Goal: Task Accomplishment & Management: Use online tool/utility

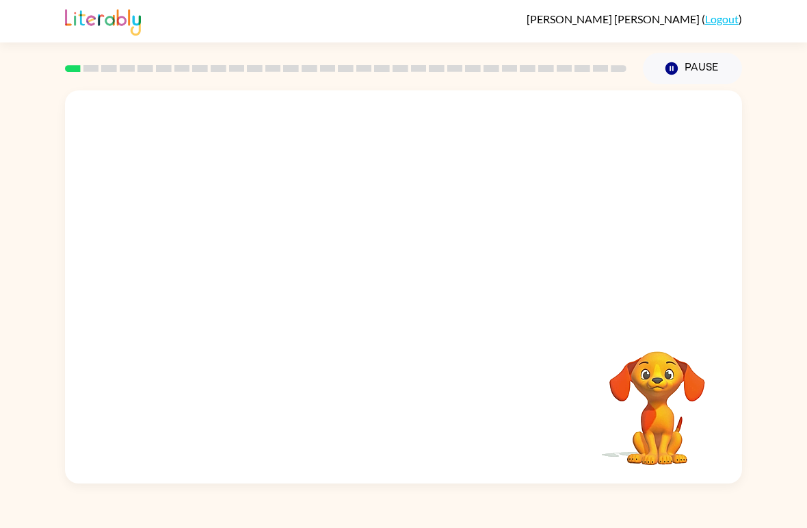
click at [369, 216] on video "Your browser must support playing .mp4 files to use Literably. Please try using…" at bounding box center [403, 206] width 677 height 232
click at [362, 207] on video "Your browser must support playing .mp4 files to use Literably. Please try using…" at bounding box center [403, 206] width 677 height 232
click at [670, 332] on button "button" at bounding box center [657, 332] width 35 height 35
click at [413, 304] on icon "button" at bounding box center [404, 294] width 24 height 24
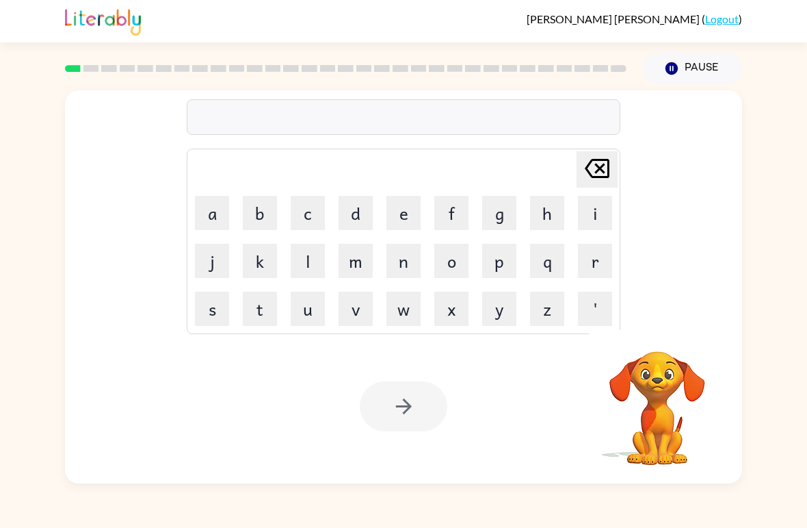
click at [502, 254] on button "p" at bounding box center [499, 261] width 34 height 34
click at [224, 207] on button "a" at bounding box center [212, 213] width 34 height 34
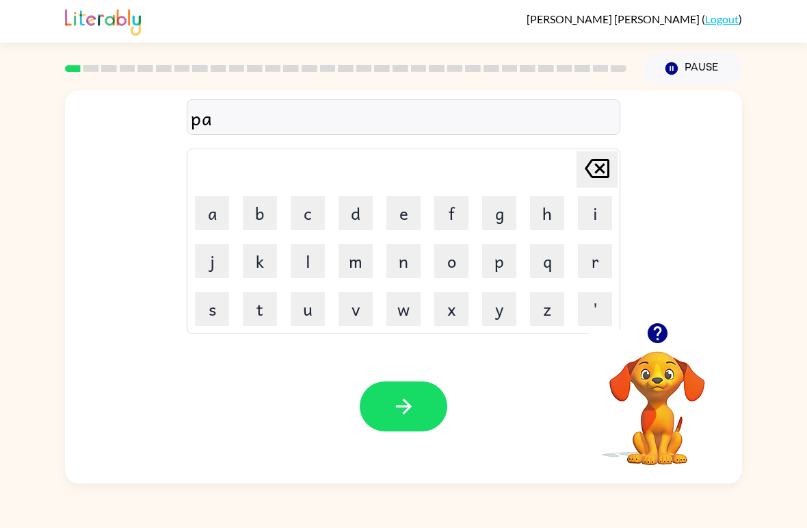
click at [364, 217] on button "d" at bounding box center [356, 213] width 34 height 34
click at [660, 339] on icon "button" at bounding box center [657, 333] width 20 height 20
click at [652, 326] on icon "button" at bounding box center [657, 333] width 20 height 20
click at [412, 408] on icon "button" at bounding box center [404, 406] width 24 height 24
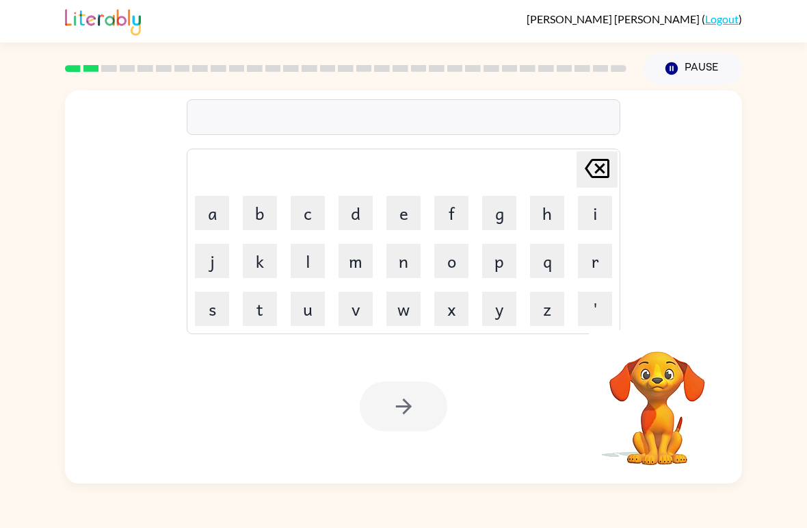
click at [508, 263] on button "p" at bounding box center [499, 261] width 34 height 34
click at [222, 307] on button "s" at bounding box center [212, 308] width 34 height 34
click at [594, 172] on icon "[PERSON_NAME] last character input" at bounding box center [597, 168] width 33 height 33
click at [222, 216] on button "a" at bounding box center [212, 213] width 34 height 34
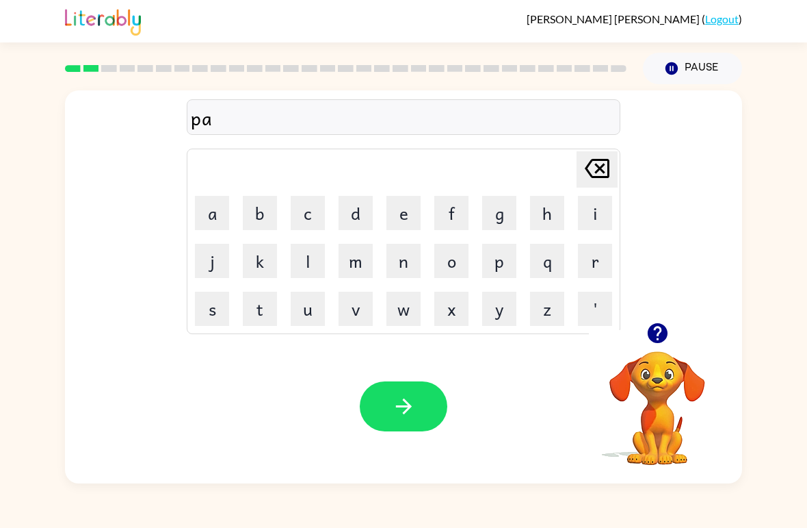
click at [407, 314] on button "w" at bounding box center [404, 308] width 34 height 34
click at [410, 412] on icon "button" at bounding box center [404, 406] width 24 height 24
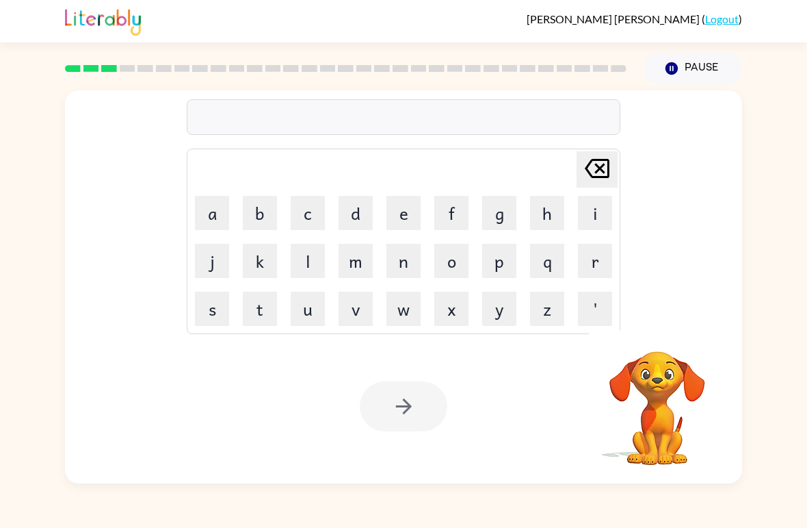
click at [388, 264] on button "n" at bounding box center [404, 261] width 34 height 34
click at [451, 255] on button "o" at bounding box center [451, 261] width 34 height 34
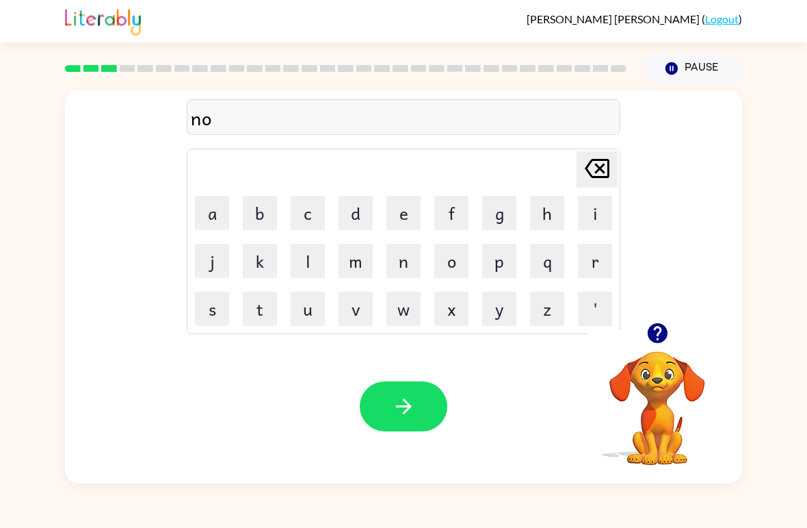
click at [589, 269] on button "r" at bounding box center [595, 261] width 34 height 34
click at [268, 313] on button "t" at bounding box center [260, 308] width 34 height 34
click at [549, 216] on button "h" at bounding box center [547, 213] width 34 height 34
click at [416, 408] on button "button" at bounding box center [404, 406] width 88 height 50
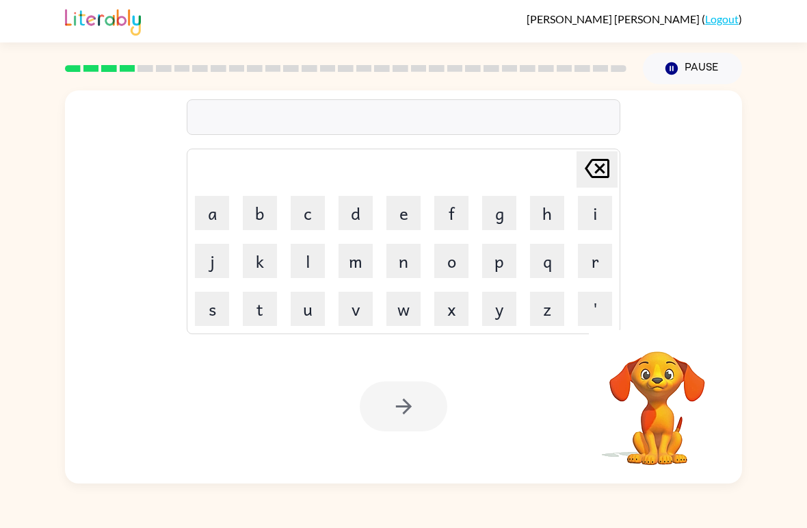
click at [213, 311] on button "s" at bounding box center [212, 308] width 34 height 34
click at [411, 316] on button "w" at bounding box center [404, 308] width 34 height 34
click at [588, 219] on button "i" at bounding box center [595, 213] width 34 height 34
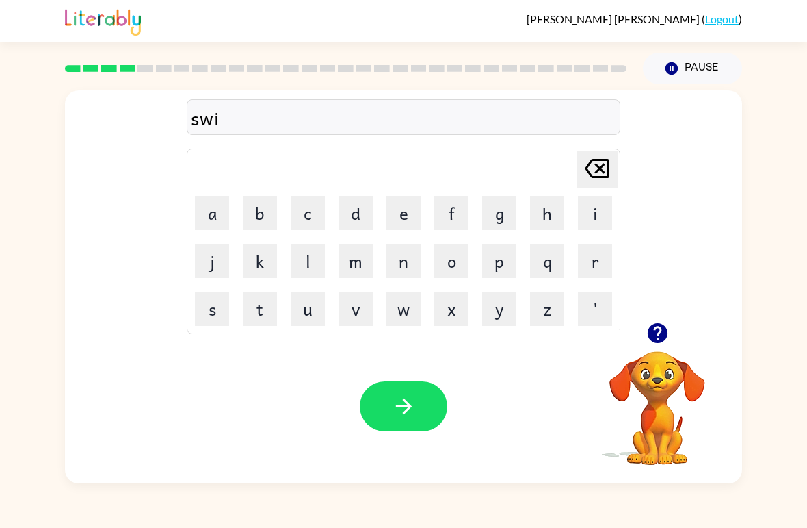
click at [367, 256] on button "m" at bounding box center [356, 261] width 34 height 34
click at [401, 398] on icon "button" at bounding box center [404, 406] width 24 height 24
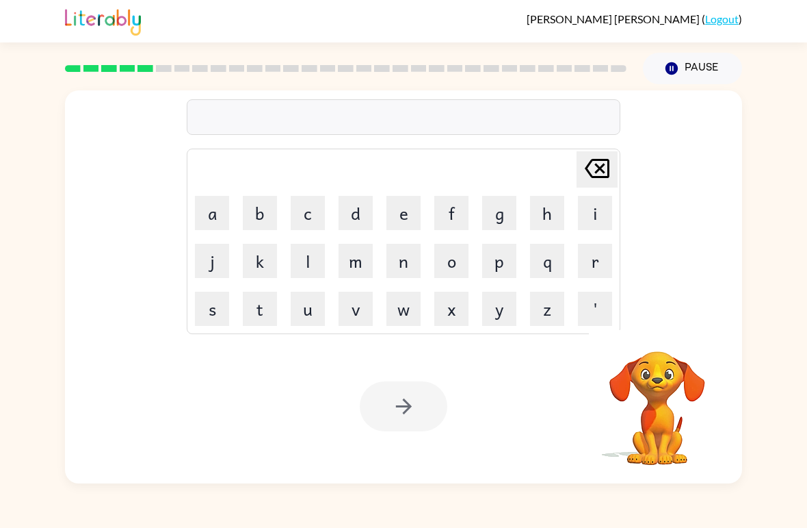
click at [222, 309] on button "s" at bounding box center [212, 308] width 34 height 34
click at [317, 213] on button "c" at bounding box center [308, 213] width 34 height 34
click at [448, 263] on button "o" at bounding box center [451, 261] width 34 height 34
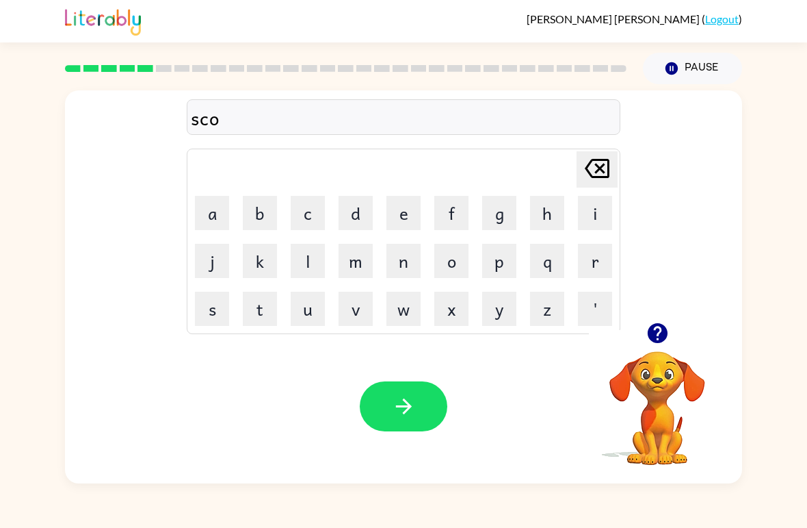
click at [312, 315] on button "u" at bounding box center [308, 308] width 34 height 34
click at [271, 308] on button "t" at bounding box center [260, 308] width 34 height 34
click at [413, 395] on icon "button" at bounding box center [404, 406] width 24 height 24
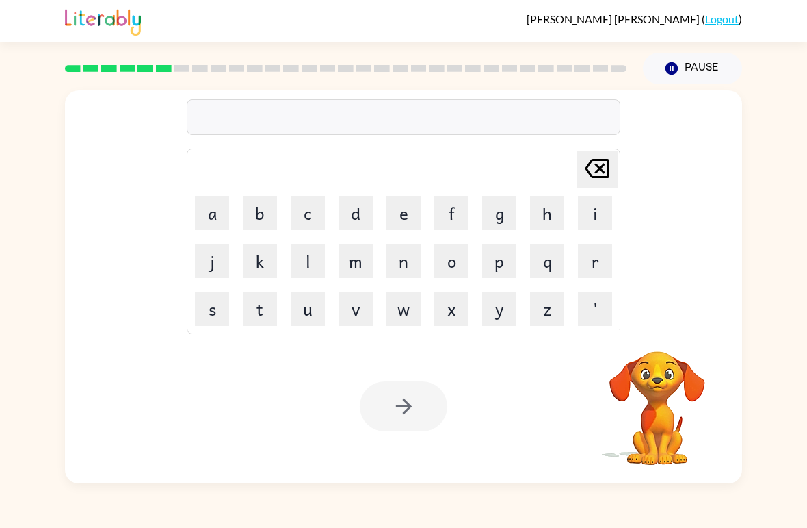
click at [222, 212] on button "a" at bounding box center [212, 213] width 34 height 34
click at [583, 212] on button "i" at bounding box center [595, 213] width 34 height 34
click at [356, 263] on button "m" at bounding box center [356, 261] width 34 height 34
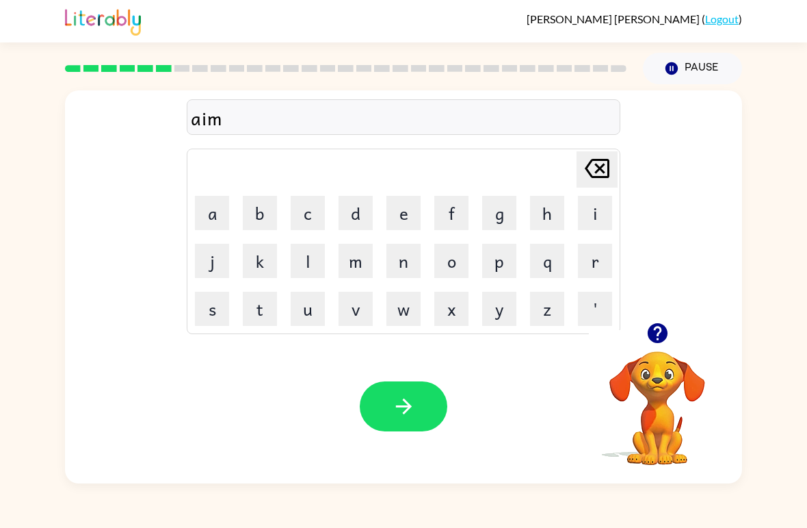
click at [419, 408] on button "button" at bounding box center [404, 406] width 88 height 50
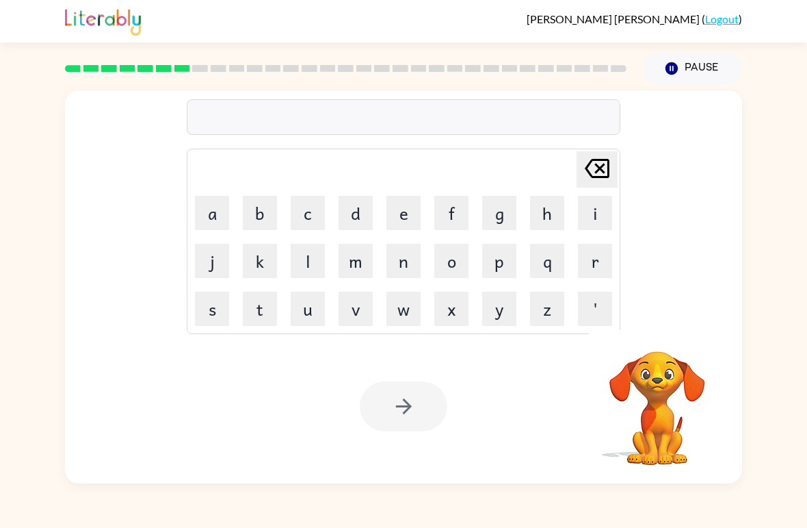
click at [211, 312] on button "s" at bounding box center [212, 308] width 34 height 34
click at [306, 212] on button "c" at bounding box center [308, 213] width 34 height 34
click at [593, 210] on button "i" at bounding box center [595, 213] width 34 height 34
click at [595, 173] on icon "[PERSON_NAME] last character input" at bounding box center [597, 168] width 33 height 33
click at [586, 265] on button "r" at bounding box center [595, 261] width 34 height 34
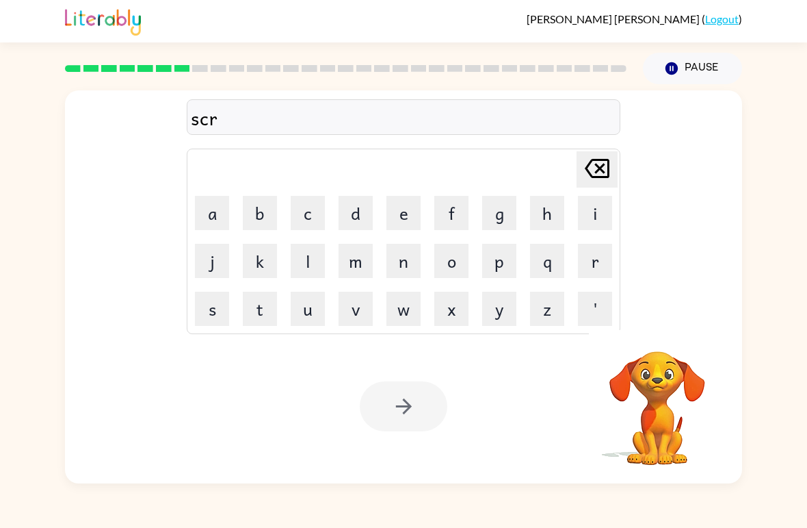
click at [586, 264] on button "r" at bounding box center [595, 261] width 34 height 34
click at [601, 218] on button "i" at bounding box center [595, 213] width 34 height 34
click at [268, 215] on button "b" at bounding box center [260, 213] width 34 height 34
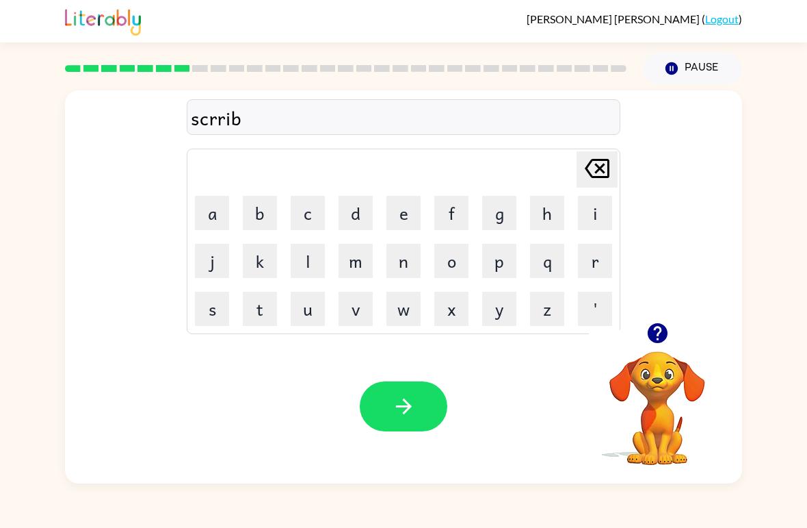
click at [595, 174] on icon "[PERSON_NAME] last character input" at bounding box center [597, 168] width 33 height 33
click at [594, 174] on icon "[PERSON_NAME] last character input" at bounding box center [597, 168] width 33 height 33
click at [587, 174] on icon "[PERSON_NAME] last character input" at bounding box center [597, 168] width 33 height 33
click at [586, 262] on button "r" at bounding box center [595, 261] width 34 height 34
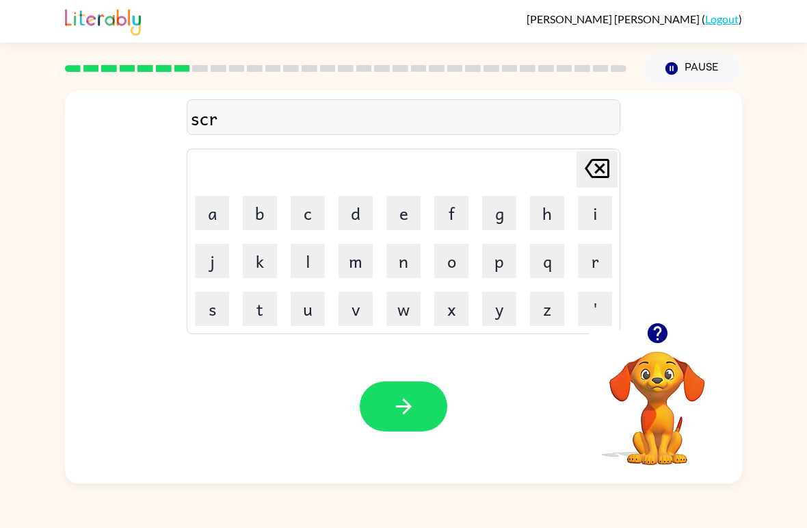
click at [596, 214] on button "i" at bounding box center [595, 213] width 34 height 34
click at [258, 207] on button "b" at bounding box center [260, 213] width 34 height 34
click at [307, 266] on button "l" at bounding box center [308, 261] width 34 height 34
click at [403, 215] on button "e" at bounding box center [404, 213] width 34 height 34
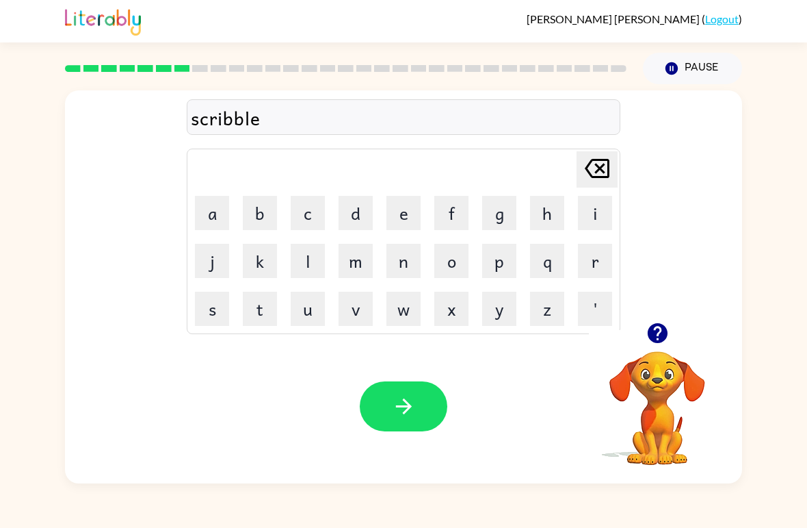
click at [395, 402] on icon "button" at bounding box center [404, 406] width 24 height 24
click at [649, 372] on video "Your browser must support playing .mp4 files to use Literably. Please try using…" at bounding box center [657, 398] width 137 height 137
click at [655, 333] on icon "button" at bounding box center [657, 333] width 20 height 20
click at [506, 217] on button "g" at bounding box center [499, 213] width 34 height 34
click at [664, 363] on video "Your browser must support playing .mp4 files to use Literably. Please try using…" at bounding box center [657, 398] width 137 height 137
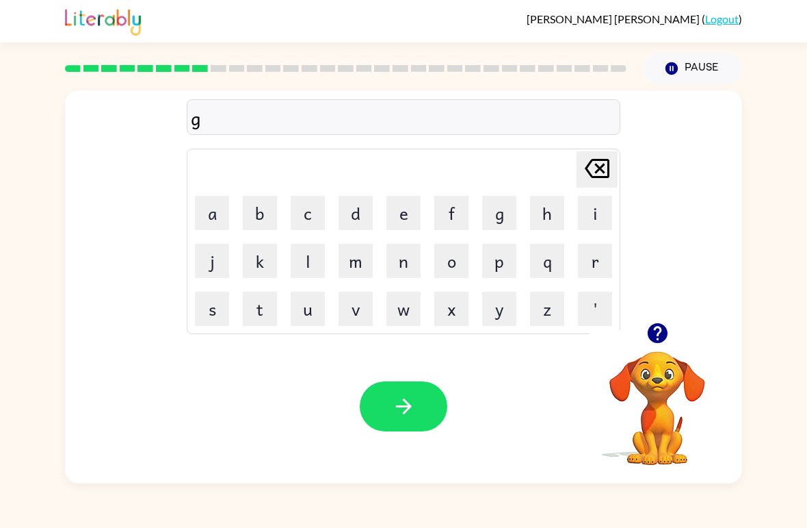
click at [658, 330] on icon "button" at bounding box center [657, 333] width 20 height 20
click at [590, 259] on button "r" at bounding box center [595, 261] width 34 height 34
click at [220, 215] on button "a" at bounding box center [212, 213] width 34 height 34
click at [450, 214] on button "f" at bounding box center [451, 213] width 34 height 34
click at [401, 408] on icon "button" at bounding box center [404, 406] width 24 height 24
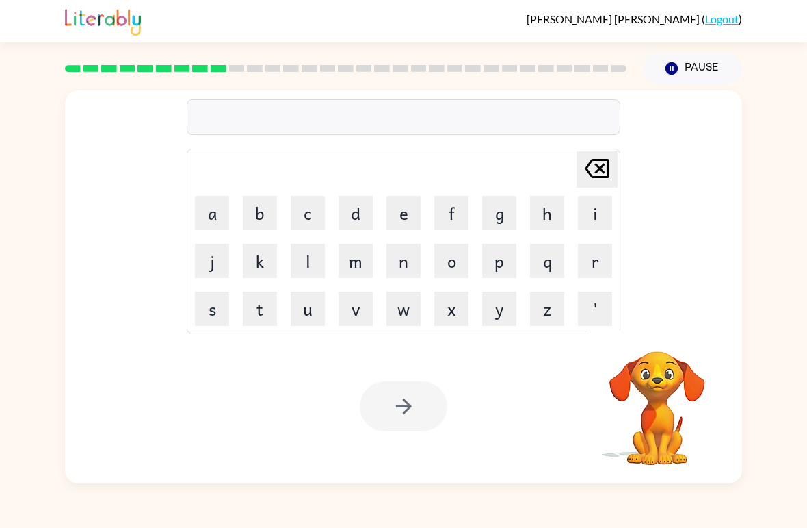
click at [498, 263] on button "p" at bounding box center [499, 261] width 34 height 34
click at [458, 262] on button "o" at bounding box center [451, 261] width 34 height 34
click at [584, 210] on button "i" at bounding box center [595, 213] width 34 height 34
click at [402, 268] on button "n" at bounding box center [404, 261] width 34 height 34
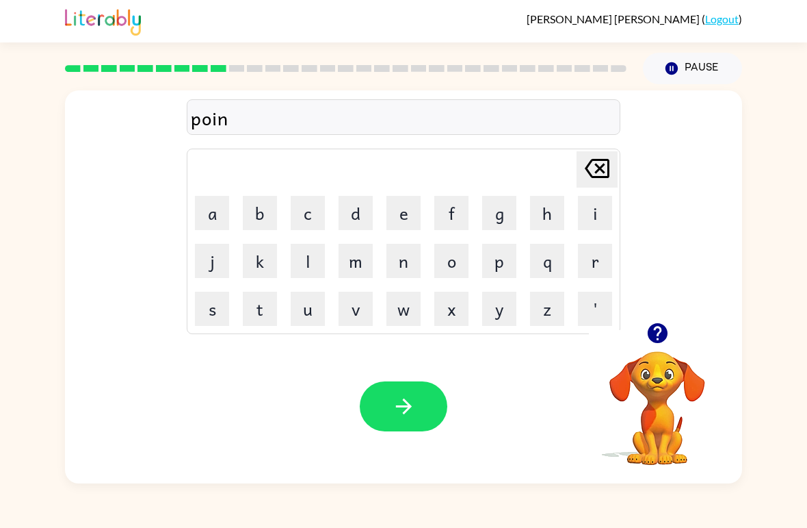
click at [263, 307] on button "t" at bounding box center [260, 308] width 34 height 34
click at [213, 304] on button "s" at bounding box center [212, 308] width 34 height 34
click at [411, 410] on icon "button" at bounding box center [404, 406] width 24 height 24
click at [399, 427] on div at bounding box center [404, 406] width 88 height 50
click at [404, 413] on div at bounding box center [404, 406] width 88 height 50
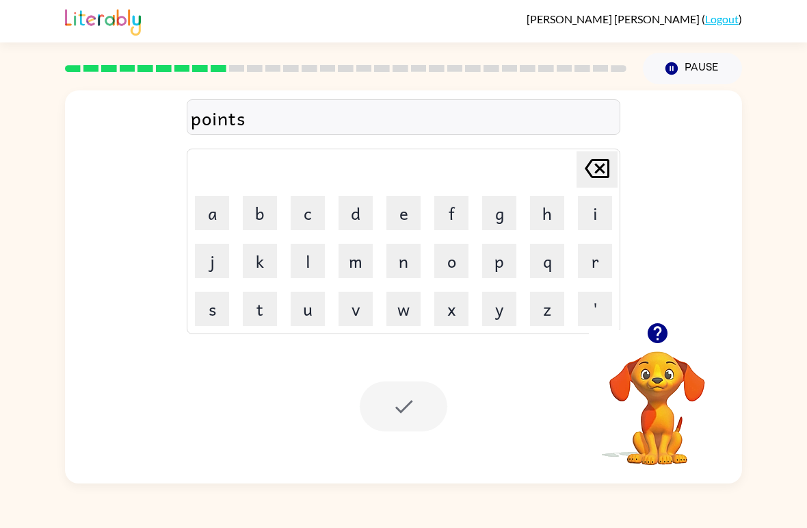
click at [404, 413] on div at bounding box center [404, 406] width 88 height 50
click at [417, 413] on div at bounding box center [404, 406] width 88 height 50
click at [651, 330] on icon "button" at bounding box center [657, 333] width 20 height 20
click at [603, 164] on icon "[PERSON_NAME] last character input" at bounding box center [597, 168] width 33 height 33
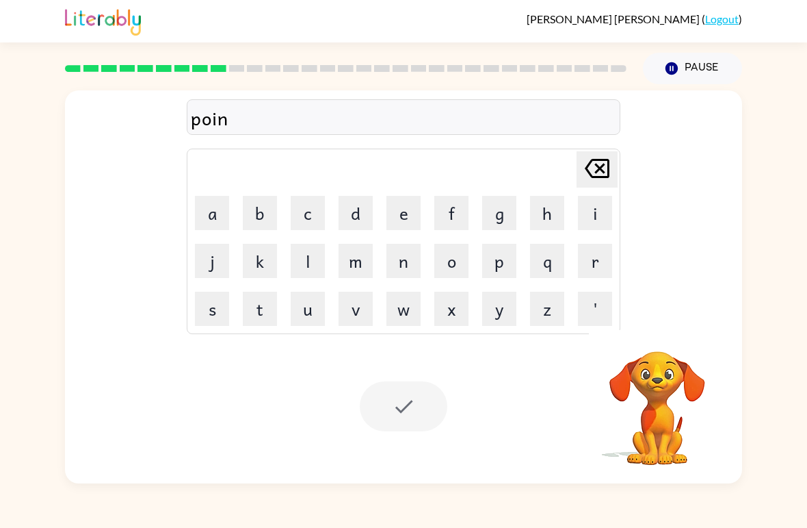
click at [600, 168] on icon at bounding box center [597, 168] width 25 height 19
click at [599, 166] on icon "[PERSON_NAME] last character input" at bounding box center [597, 168] width 33 height 33
click at [502, 265] on button "p" at bounding box center [499, 261] width 34 height 34
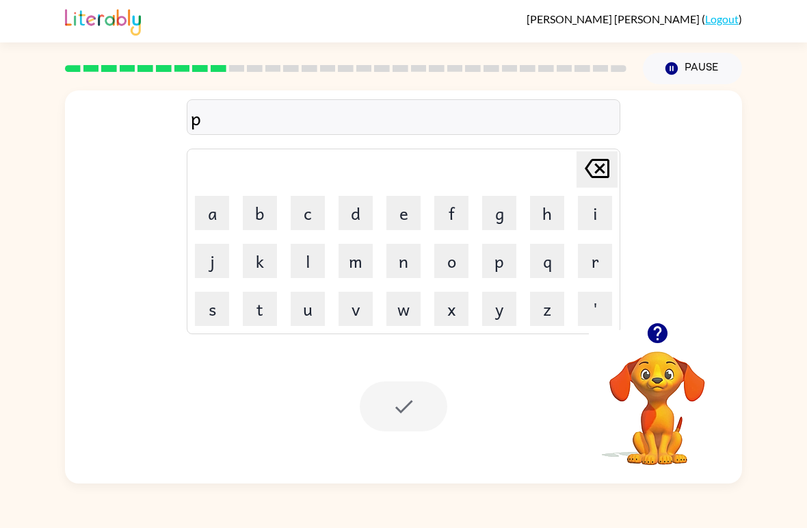
click at [450, 270] on button "o" at bounding box center [451, 261] width 34 height 34
click at [588, 209] on button "i" at bounding box center [595, 213] width 34 height 34
click at [411, 261] on button "n" at bounding box center [404, 261] width 34 height 34
click at [265, 302] on button "t" at bounding box center [260, 308] width 34 height 34
click at [216, 322] on button "s" at bounding box center [212, 308] width 34 height 34
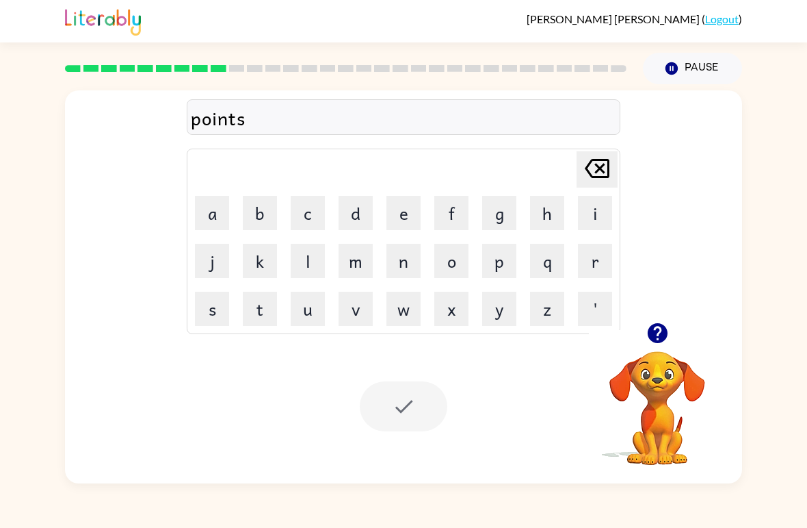
click at [428, 408] on div at bounding box center [404, 406] width 88 height 50
click at [425, 418] on div at bounding box center [404, 406] width 88 height 50
click at [390, 395] on div at bounding box center [404, 406] width 88 height 50
click at [388, 413] on div at bounding box center [404, 406] width 88 height 50
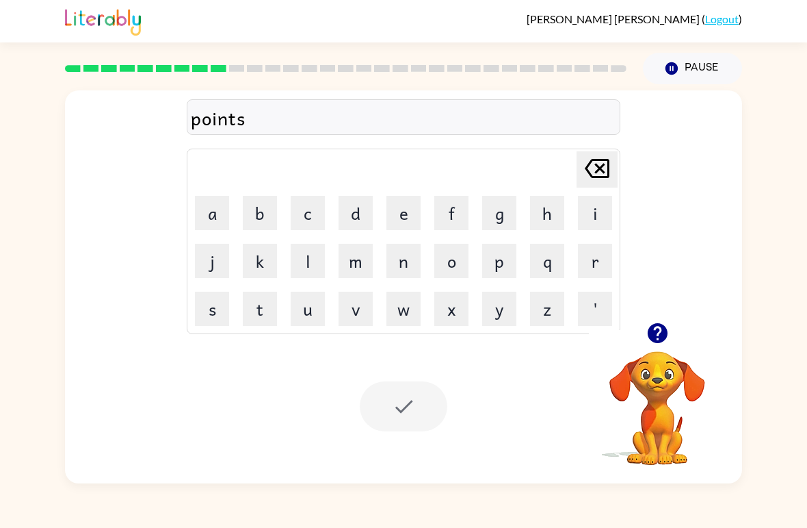
click at [400, 409] on div at bounding box center [404, 406] width 88 height 50
click at [679, 66] on icon "Pause" at bounding box center [671, 68] width 15 height 15
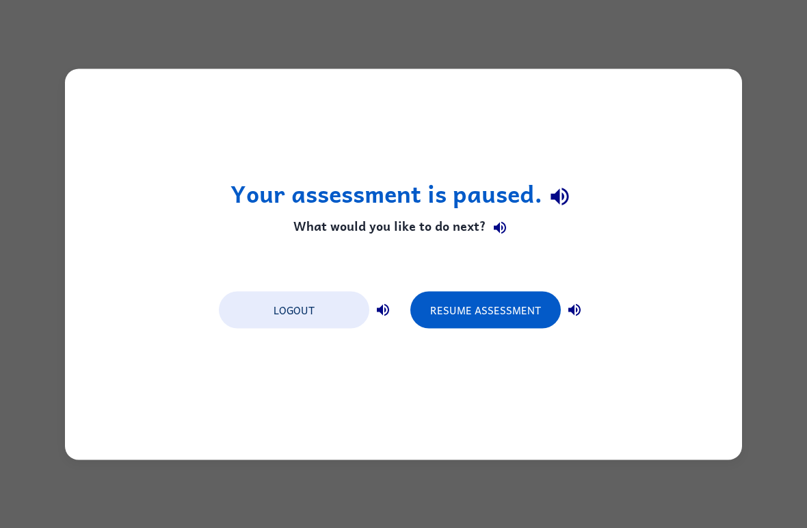
click at [466, 309] on button "Resume Assessment" at bounding box center [486, 309] width 151 height 37
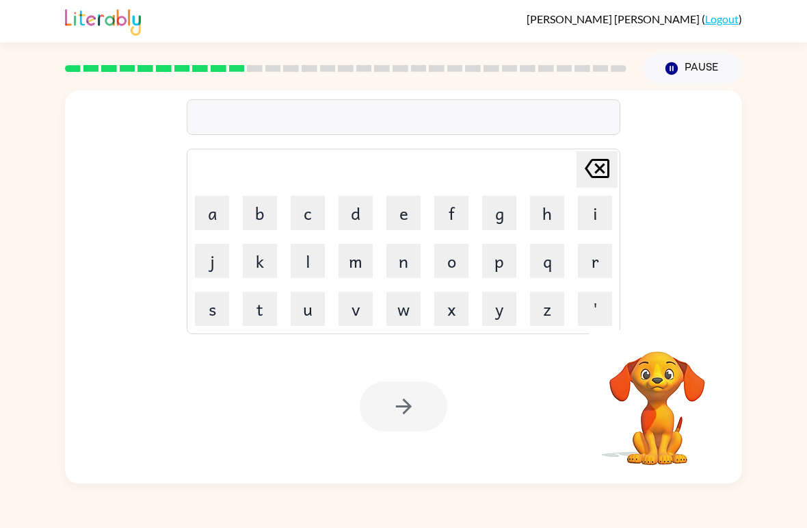
click at [312, 307] on button "u" at bounding box center [308, 308] width 34 height 34
click at [452, 226] on button "f" at bounding box center [451, 213] width 34 height 34
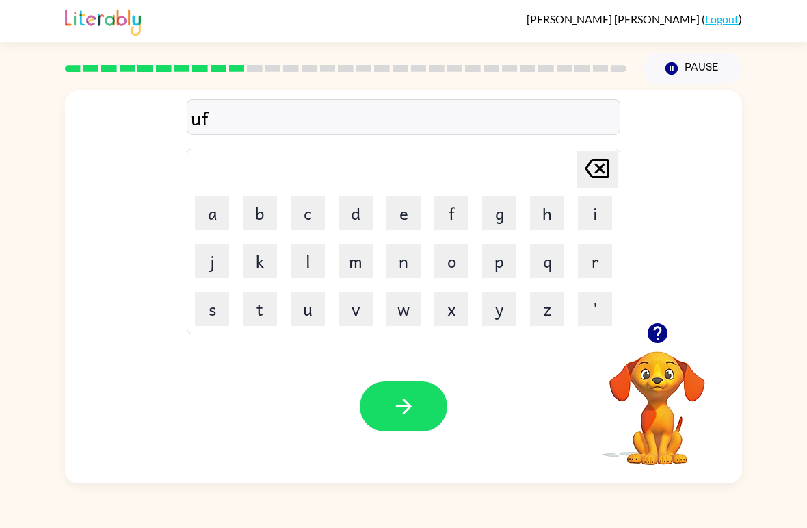
click at [463, 264] on button "o" at bounding box center [451, 261] width 34 height 34
click at [307, 264] on button "l" at bounding box center [308, 261] width 34 height 34
click at [610, 166] on icon at bounding box center [597, 168] width 25 height 19
click at [609, 166] on icon at bounding box center [597, 168] width 25 height 19
click at [588, 182] on icon "[PERSON_NAME] last character input" at bounding box center [597, 168] width 33 height 33
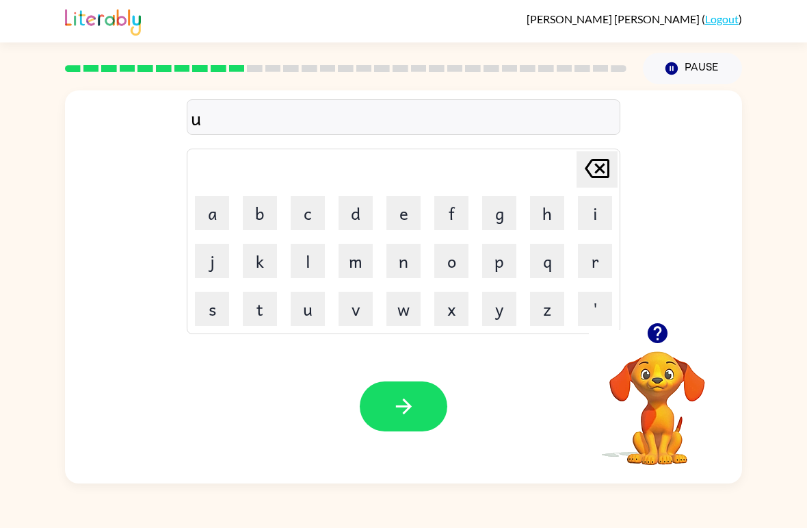
click at [588, 181] on icon "[PERSON_NAME] last character input" at bounding box center [597, 168] width 33 height 33
click at [400, 265] on button "n" at bounding box center [404, 261] width 34 height 34
click at [595, 185] on div "[PERSON_NAME] last character input" at bounding box center [597, 169] width 33 height 35
click at [319, 300] on button "u" at bounding box center [308, 308] width 34 height 34
click at [405, 269] on button "n" at bounding box center [404, 261] width 34 height 34
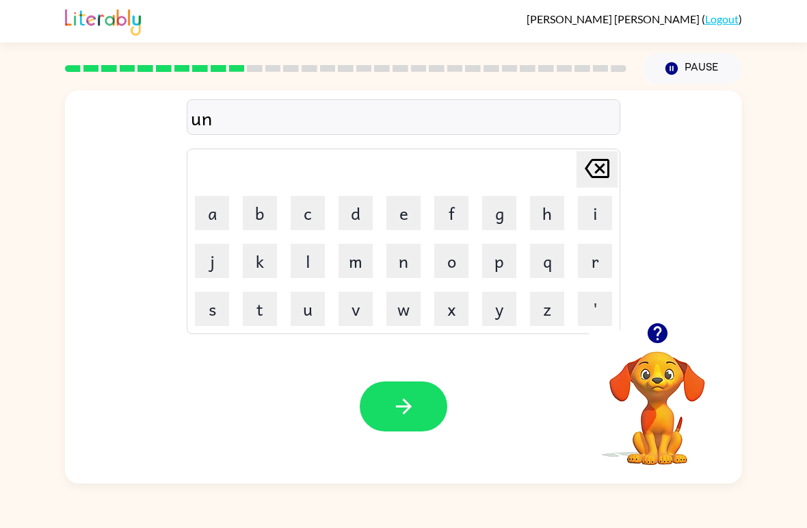
click at [443, 220] on button "f" at bounding box center [451, 213] width 34 height 34
click at [317, 261] on button "l" at bounding box center [308, 261] width 34 height 34
click at [594, 178] on icon at bounding box center [597, 168] width 25 height 19
click at [452, 268] on button "o" at bounding box center [451, 261] width 34 height 34
click at [304, 264] on button "l" at bounding box center [308, 261] width 34 height 34
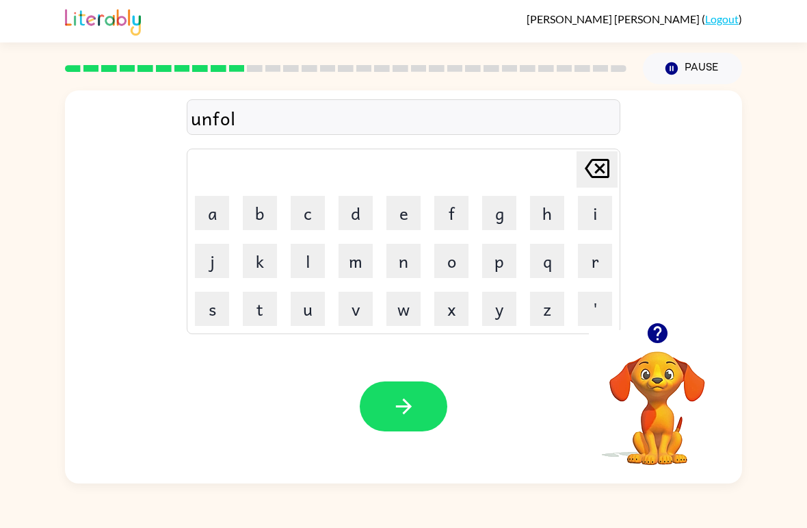
click at [359, 220] on button "d" at bounding box center [356, 213] width 34 height 34
click at [409, 404] on icon "button" at bounding box center [404, 406] width 24 height 24
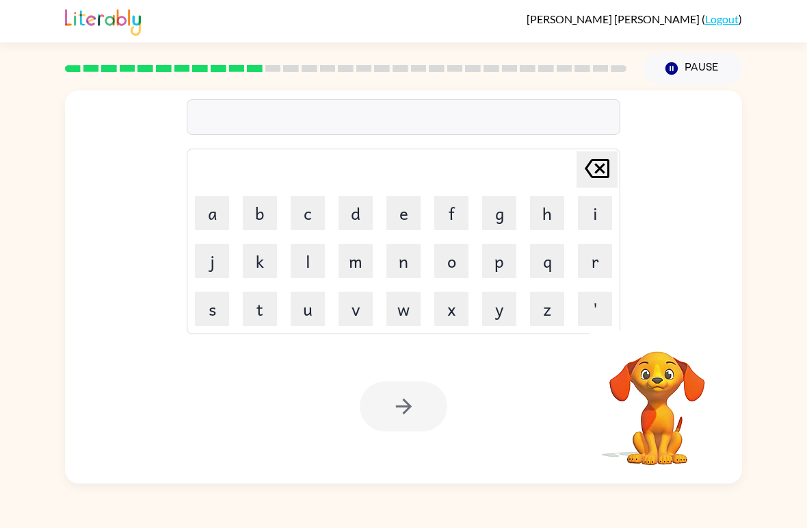
click at [361, 307] on button "v" at bounding box center [356, 308] width 34 height 34
click at [468, 261] on button "o" at bounding box center [451, 261] width 34 height 34
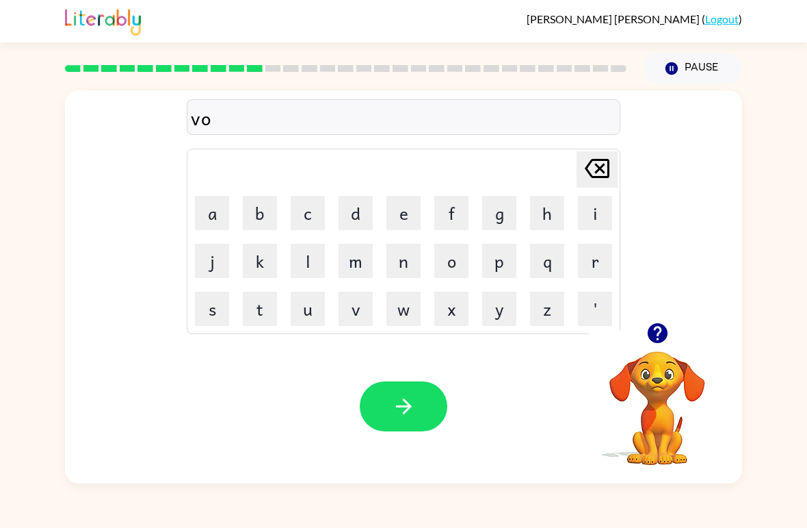
click at [256, 312] on button "t" at bounding box center [260, 308] width 34 height 34
click at [408, 221] on button "e" at bounding box center [404, 213] width 34 height 34
click at [394, 404] on icon "button" at bounding box center [404, 406] width 24 height 24
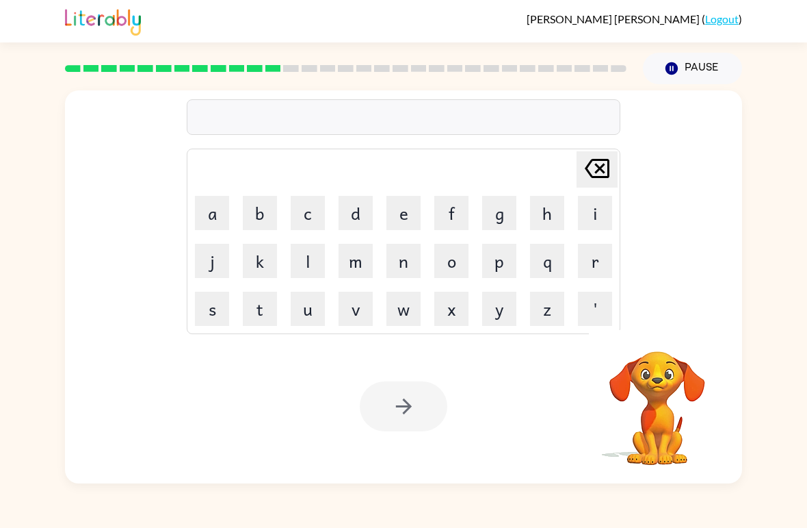
click at [371, 257] on button "m" at bounding box center [356, 261] width 34 height 34
click at [586, 212] on button "i" at bounding box center [595, 213] width 34 height 34
click at [220, 314] on button "s" at bounding box center [212, 308] width 34 height 34
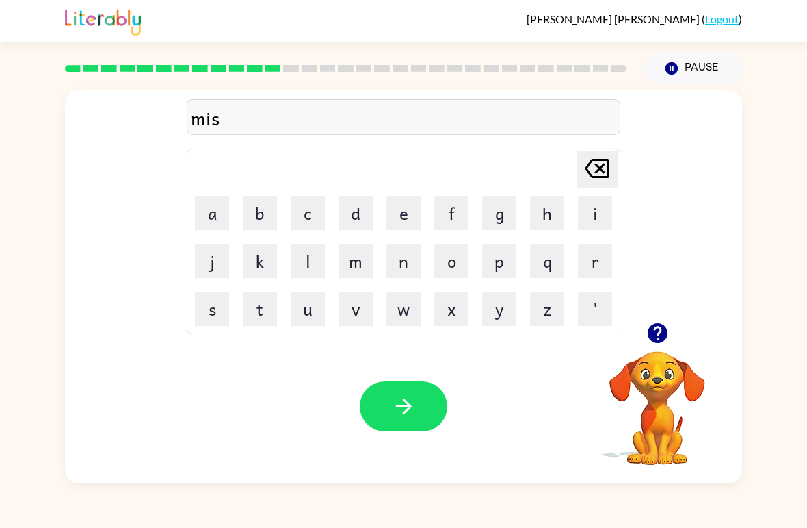
click at [257, 307] on button "t" at bounding box center [260, 308] width 34 height 34
click at [224, 216] on button "a" at bounding box center [212, 213] width 34 height 34
click at [255, 253] on button "k" at bounding box center [260, 261] width 34 height 34
click at [398, 208] on button "e" at bounding box center [404, 213] width 34 height 34
click at [411, 410] on icon "button" at bounding box center [404, 406] width 24 height 24
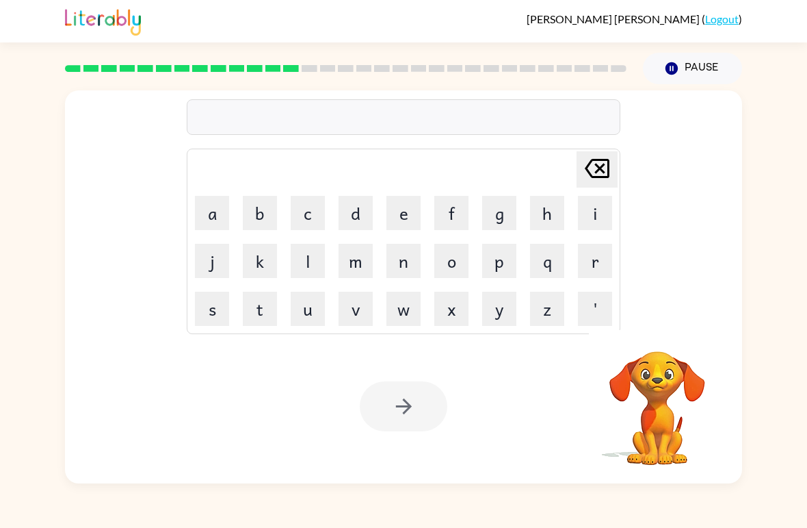
click at [264, 260] on button "k" at bounding box center [260, 261] width 34 height 34
click at [589, 212] on button "i" at bounding box center [595, 213] width 34 height 34
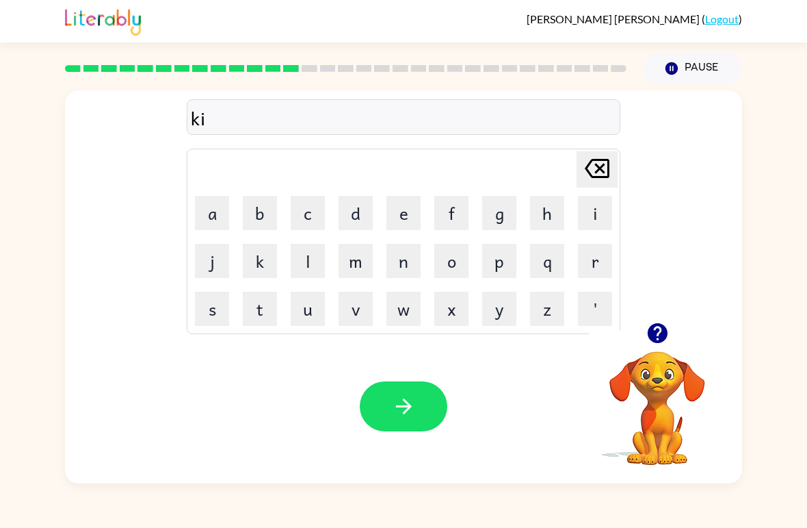
click at [398, 261] on button "n" at bounding box center [404, 261] width 34 height 34
click at [358, 216] on button "d" at bounding box center [356, 213] width 34 height 34
click at [303, 257] on button "l" at bounding box center [308, 261] width 34 height 34
click at [498, 313] on button "y" at bounding box center [499, 308] width 34 height 34
click at [415, 415] on icon "button" at bounding box center [404, 406] width 24 height 24
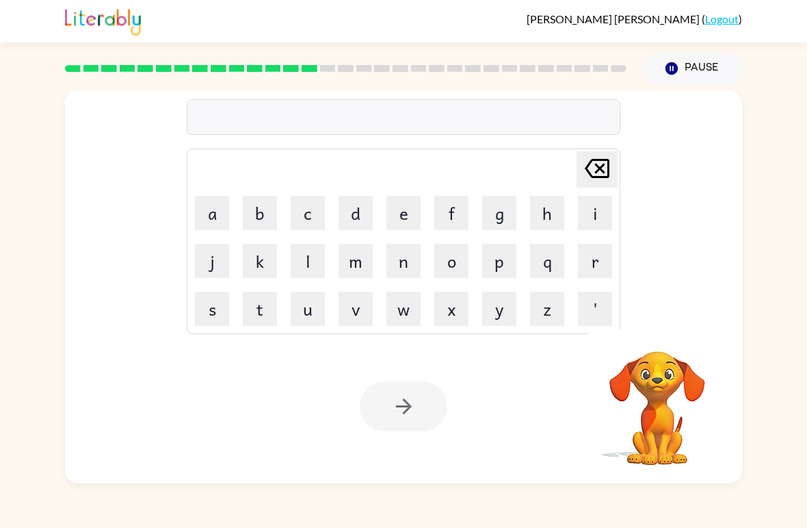
click at [350, 211] on button "d" at bounding box center [356, 213] width 34 height 34
click at [396, 217] on button "e" at bounding box center [404, 213] width 34 height 34
click at [308, 263] on button "l" at bounding box center [308, 261] width 34 height 34
click at [228, 212] on button "a" at bounding box center [212, 213] width 34 height 34
click at [497, 320] on button "y" at bounding box center [499, 308] width 34 height 34
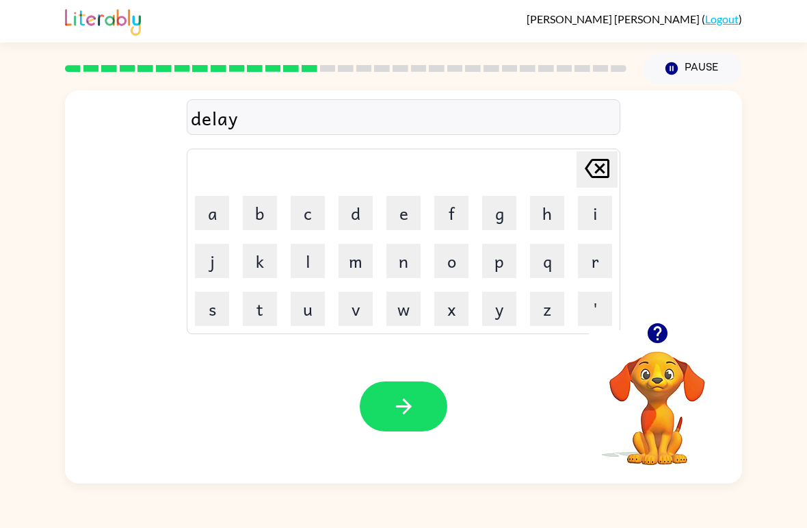
click at [413, 406] on icon "button" at bounding box center [404, 406] width 24 height 24
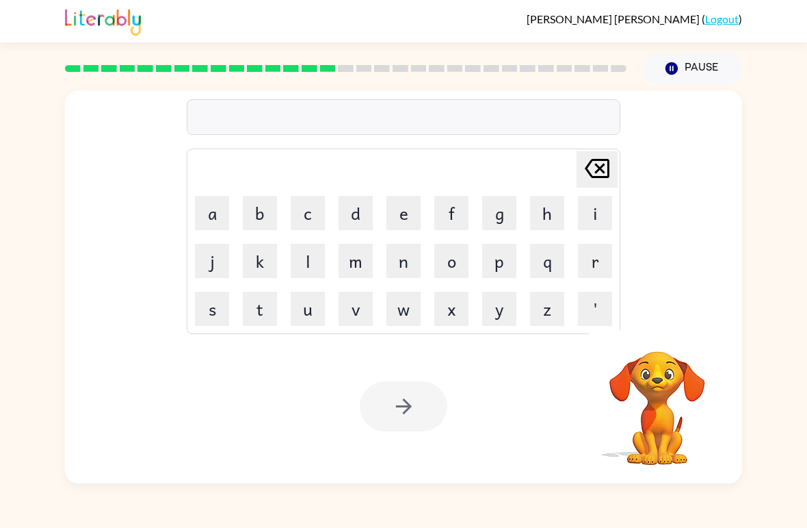
click at [321, 220] on button "c" at bounding box center [308, 213] width 34 height 34
click at [452, 267] on button "o" at bounding box center [451, 261] width 34 height 34
click at [587, 259] on button "r" at bounding box center [595, 261] width 34 height 34
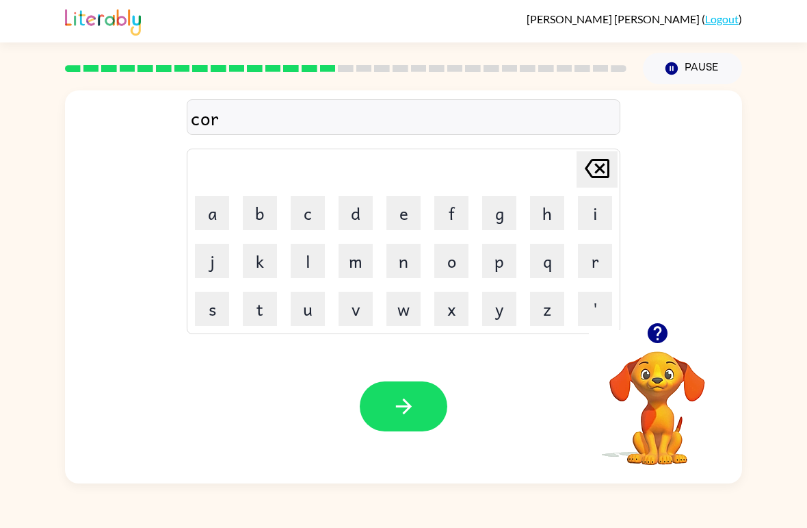
click at [352, 221] on button "d" at bounding box center [356, 213] width 34 height 34
click at [424, 409] on button "button" at bounding box center [404, 406] width 88 height 50
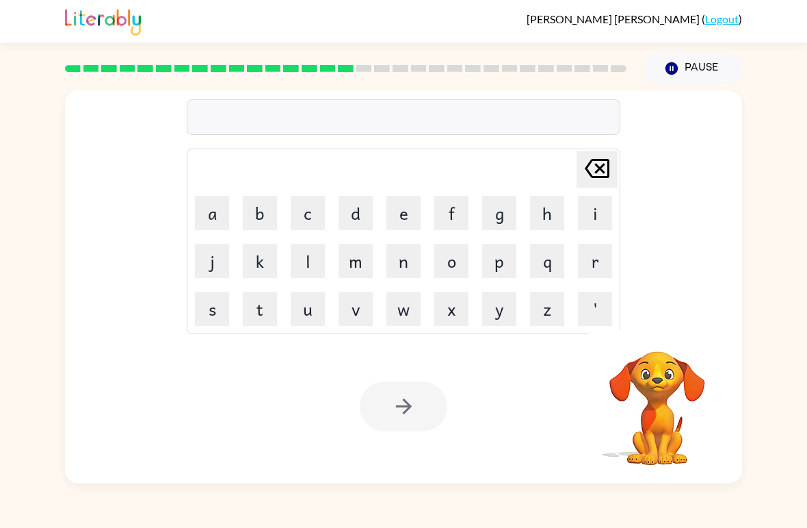
click at [549, 304] on button "z" at bounding box center [547, 308] width 34 height 34
click at [585, 213] on button "i" at bounding box center [595, 213] width 34 height 34
click at [497, 264] on button "p" at bounding box center [499, 261] width 34 height 34
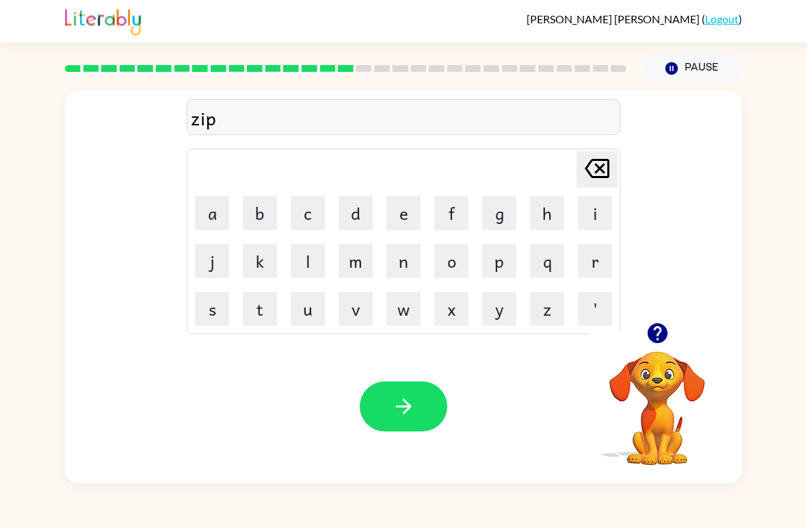
click at [421, 408] on button "button" at bounding box center [404, 406] width 88 height 50
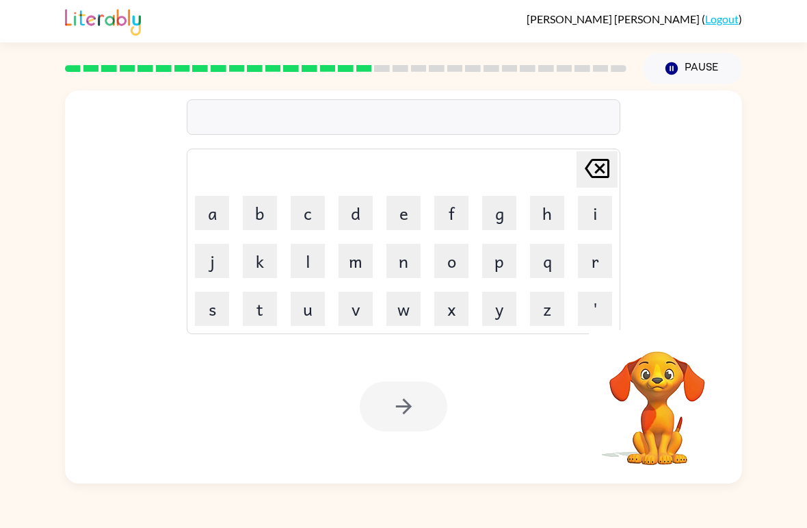
click at [346, 216] on button "d" at bounding box center [356, 213] width 34 height 34
click at [587, 257] on button "r" at bounding box center [595, 261] width 34 height 34
click at [463, 266] on button "o" at bounding box center [451, 261] width 34 height 34
click at [548, 263] on button "q" at bounding box center [547, 261] width 34 height 34
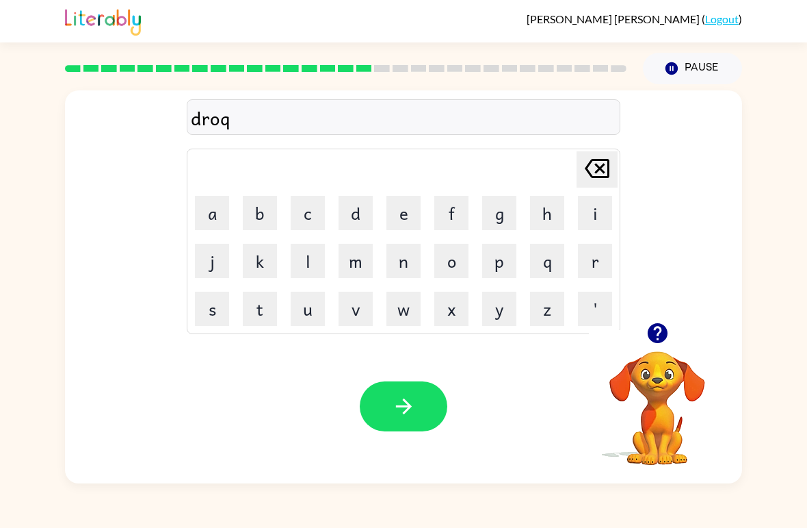
click at [597, 169] on icon "[PERSON_NAME] last character input" at bounding box center [597, 168] width 33 height 33
click at [508, 264] on button "p" at bounding box center [499, 261] width 34 height 34
click at [589, 212] on button "i" at bounding box center [595, 213] width 34 height 34
click at [408, 267] on button "n" at bounding box center [404, 261] width 34 height 34
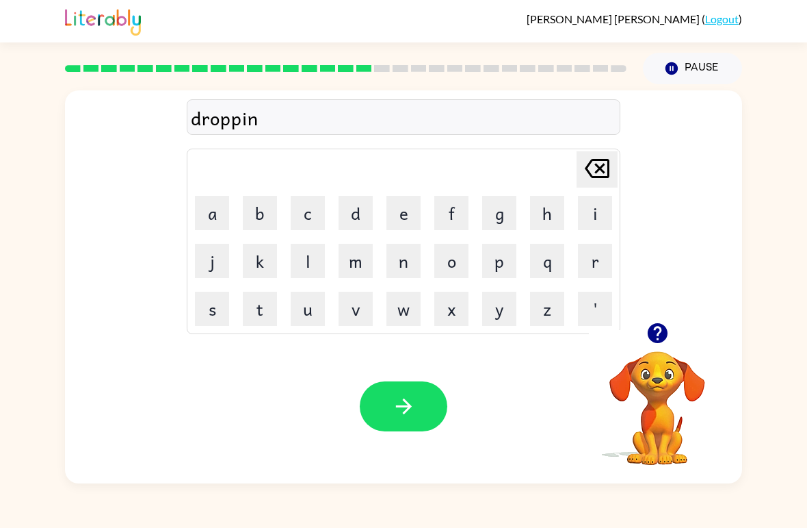
click at [510, 214] on button "g" at bounding box center [499, 213] width 34 height 34
click at [415, 422] on button "button" at bounding box center [404, 406] width 88 height 50
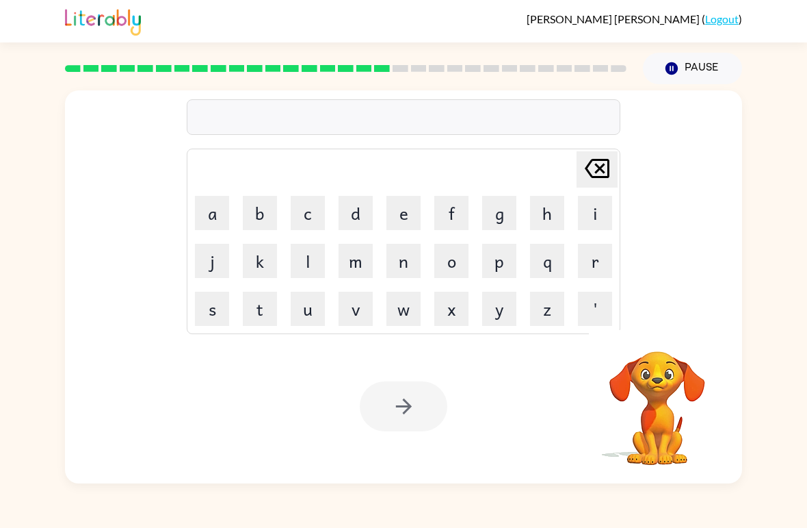
click at [547, 220] on button "h" at bounding box center [547, 213] width 34 height 34
click at [589, 256] on button "r" at bounding box center [595, 261] width 34 height 34
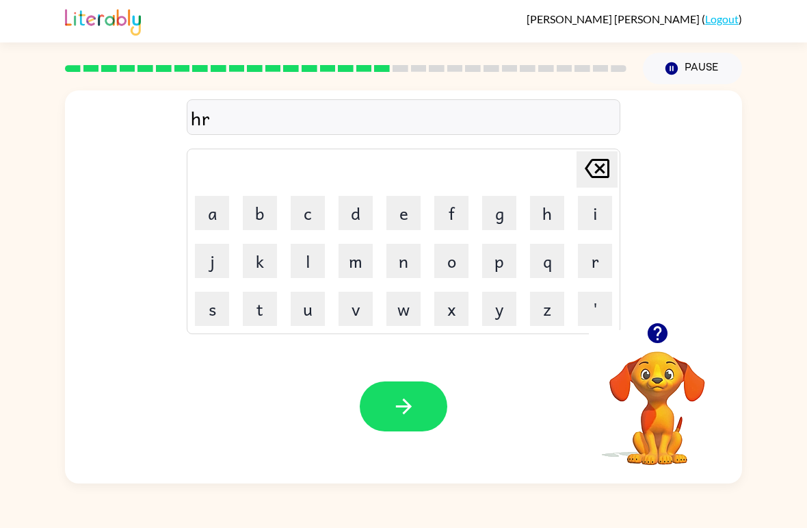
click at [417, 413] on button "button" at bounding box center [404, 406] width 88 height 50
click at [590, 170] on icon "[PERSON_NAME] last character input" at bounding box center [597, 168] width 33 height 33
click at [589, 169] on icon "[PERSON_NAME] last character input" at bounding box center [597, 168] width 33 height 33
click at [597, 177] on icon at bounding box center [597, 168] width 25 height 19
click at [597, 176] on icon "[PERSON_NAME] last character input" at bounding box center [597, 168] width 33 height 33
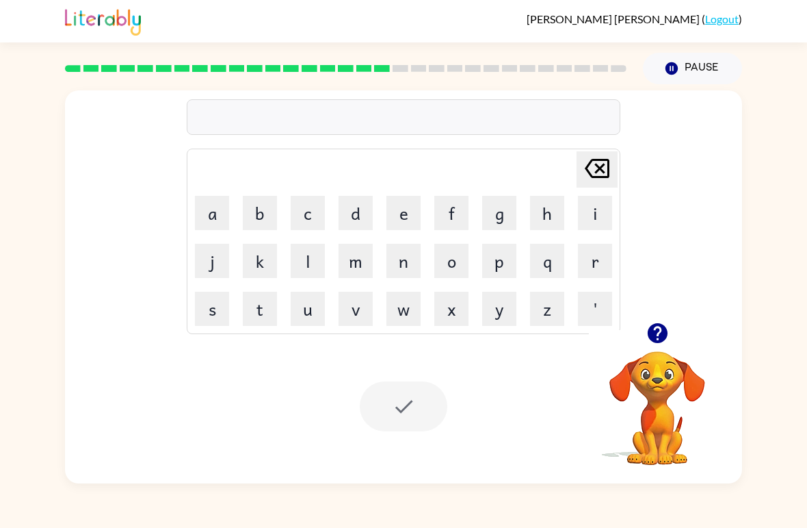
click at [551, 222] on button "h" at bounding box center [547, 213] width 34 height 34
click at [397, 223] on button "e" at bounding box center [404, 213] width 34 height 34
click at [589, 265] on button "r" at bounding box center [595, 261] width 34 height 34
click at [586, 174] on icon "[PERSON_NAME] last character input" at bounding box center [597, 168] width 33 height 33
click at [593, 263] on button "r" at bounding box center [595, 261] width 34 height 34
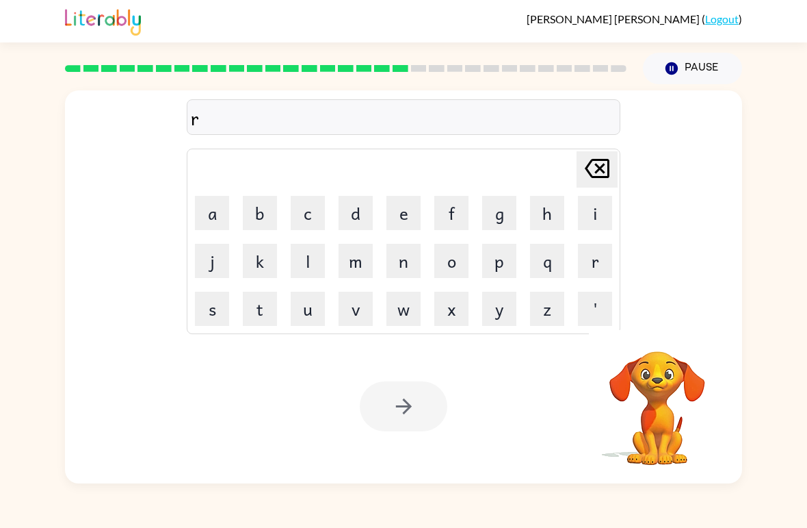
click at [405, 215] on button "e" at bounding box center [404, 213] width 34 height 34
click at [219, 222] on button "a" at bounding box center [212, 213] width 34 height 34
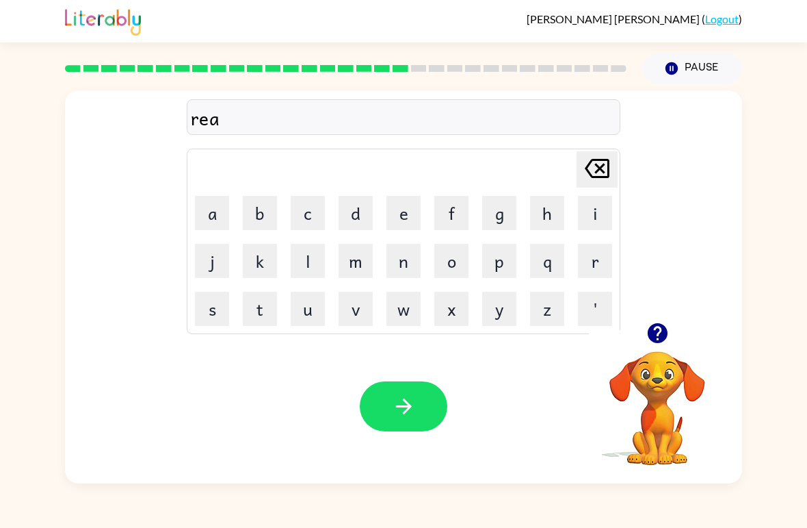
click at [309, 218] on button "c" at bounding box center [308, 213] width 34 height 34
click at [540, 216] on button "h" at bounding box center [547, 213] width 34 height 34
click at [416, 420] on button "button" at bounding box center [404, 406] width 88 height 50
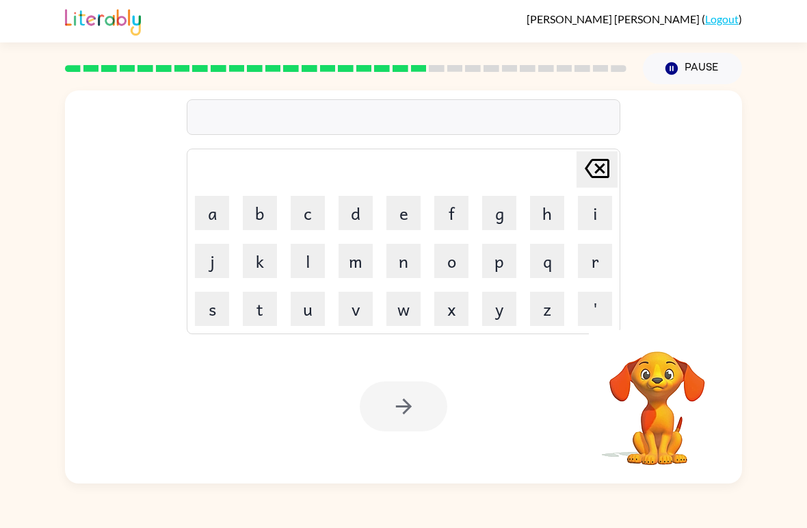
click at [545, 208] on button "h" at bounding box center [547, 213] width 34 height 34
click at [590, 212] on button "i" at bounding box center [595, 213] width 34 height 34
click at [663, 359] on video "Your browser must support playing .mp4 files to use Literably. Please try using…" at bounding box center [657, 398] width 137 height 137
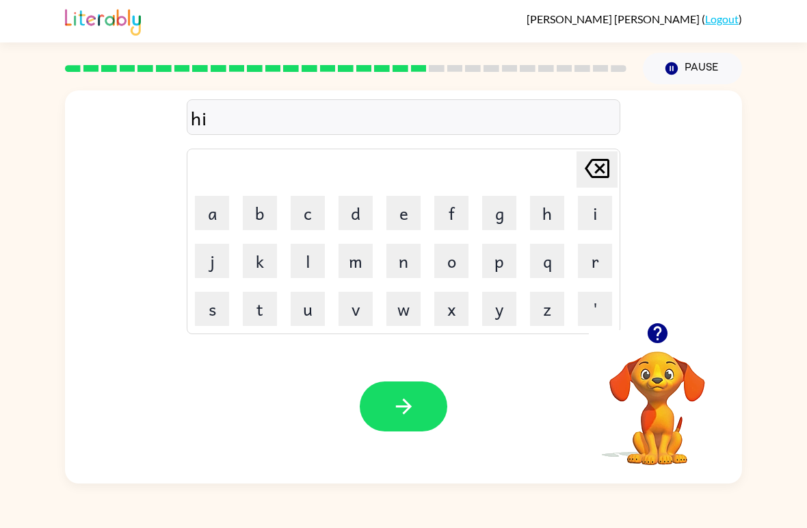
click at [653, 336] on icon "button" at bounding box center [657, 333] width 20 height 20
click at [405, 274] on button "n" at bounding box center [404, 261] width 34 height 34
click at [259, 309] on button "t" at bounding box center [260, 308] width 34 height 34
click at [402, 218] on button "e" at bounding box center [404, 213] width 34 height 34
click at [357, 215] on button "d" at bounding box center [356, 213] width 34 height 34
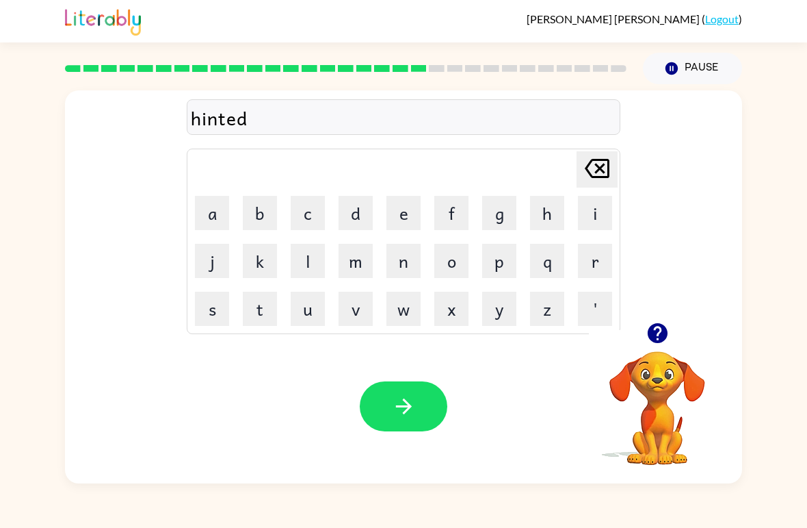
click at [405, 402] on icon "button" at bounding box center [403, 406] width 16 height 16
click at [660, 328] on icon "button" at bounding box center [658, 333] width 24 height 24
click at [594, 268] on button "r" at bounding box center [595, 261] width 34 height 34
click at [586, 210] on button "i" at bounding box center [595, 213] width 34 height 34
click at [309, 217] on button "c" at bounding box center [308, 213] width 34 height 34
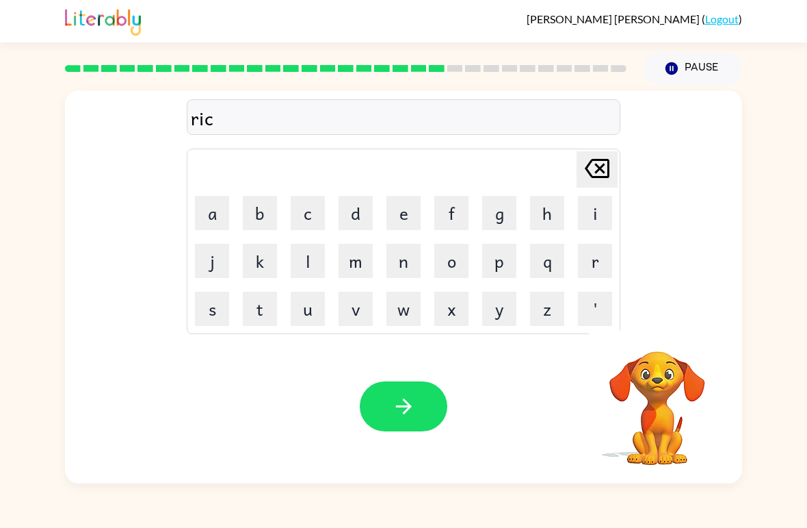
click at [402, 220] on button "e" at bounding box center [404, 213] width 34 height 34
click at [396, 407] on icon "button" at bounding box center [403, 406] width 16 height 16
click at [580, 263] on button "r" at bounding box center [595, 261] width 34 height 34
click at [220, 211] on button "a" at bounding box center [212, 213] width 34 height 34
click at [590, 216] on button "i" at bounding box center [595, 213] width 34 height 34
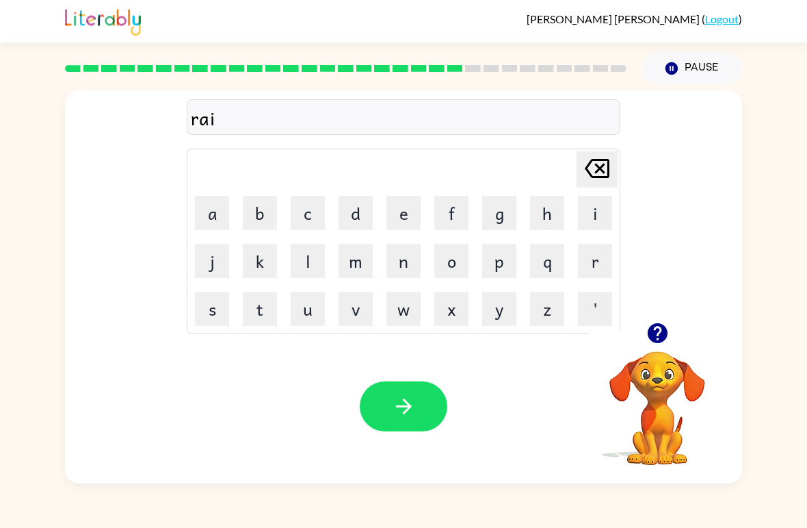
click at [420, 261] on button "n" at bounding box center [404, 261] width 34 height 34
click at [311, 209] on button "c" at bounding box center [308, 213] width 34 height 34
click at [441, 260] on button "o" at bounding box center [451, 261] width 34 height 34
click at [220, 208] on button "a" at bounding box center [212, 213] width 34 height 34
click at [263, 314] on button "t" at bounding box center [260, 308] width 34 height 34
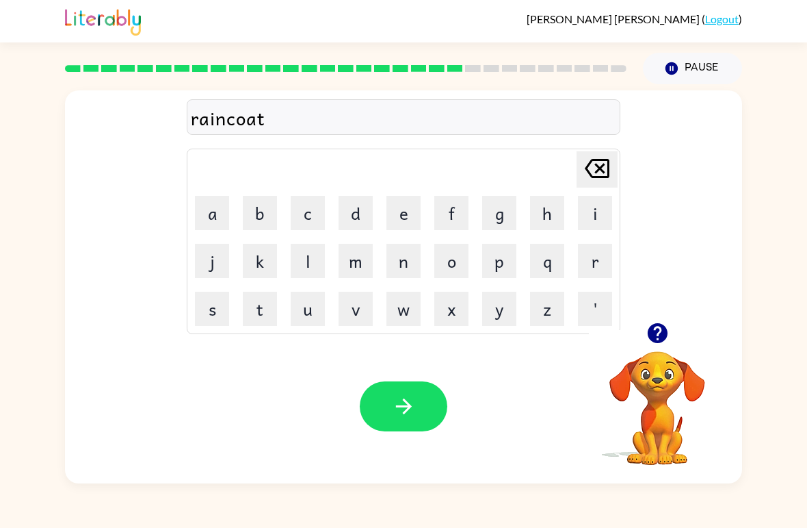
click at [421, 401] on button "button" at bounding box center [404, 406] width 88 height 50
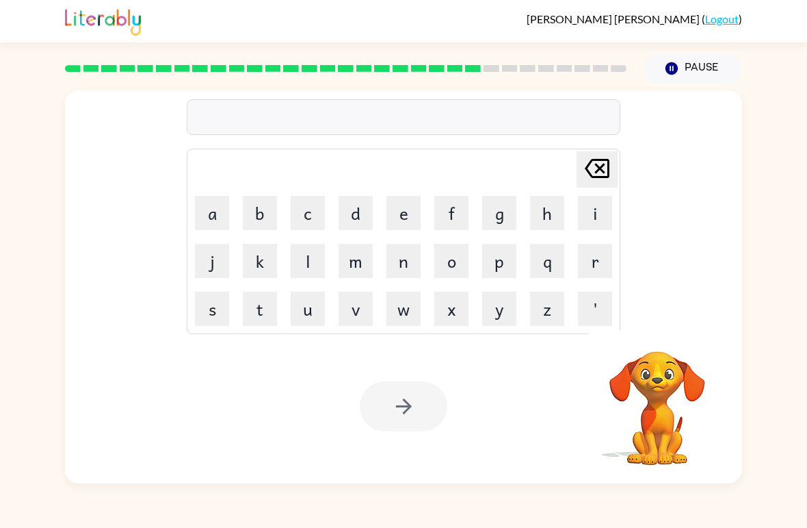
click at [597, 268] on button "r" at bounding box center [595, 261] width 34 height 34
click at [409, 216] on button "e" at bounding box center [404, 213] width 34 height 34
click at [361, 268] on button "m" at bounding box center [356, 261] width 34 height 34
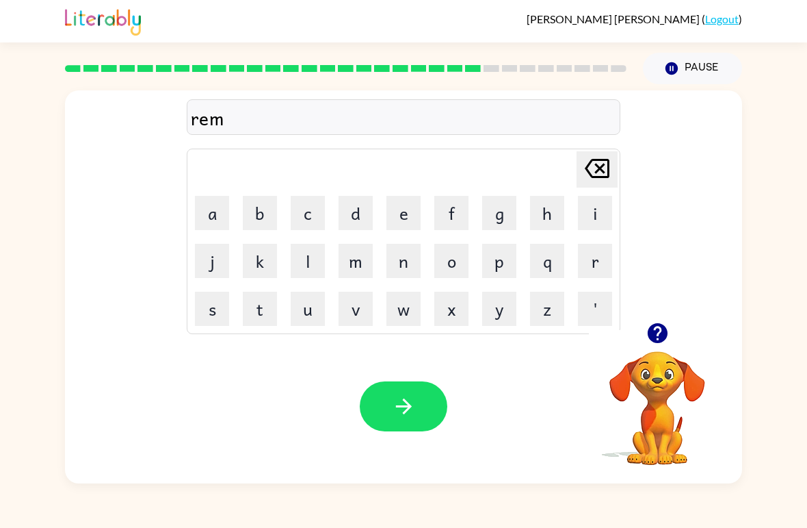
click at [223, 218] on button "a" at bounding box center [212, 213] width 34 height 34
click at [586, 269] on button "r" at bounding box center [595, 261] width 34 height 34
click at [268, 264] on button "k" at bounding box center [260, 261] width 34 height 34
click at [398, 408] on icon "button" at bounding box center [404, 406] width 24 height 24
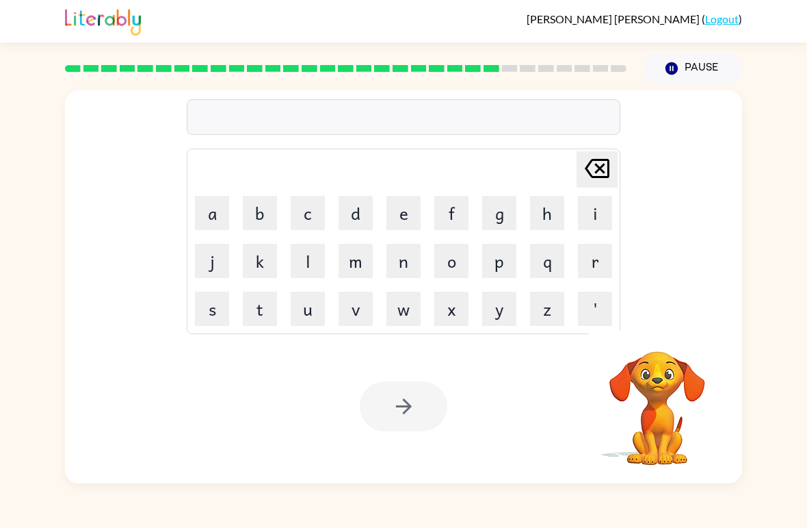
click at [200, 220] on button "a" at bounding box center [212, 213] width 34 height 34
click at [350, 218] on button "d" at bounding box center [356, 213] width 34 height 34
click at [346, 315] on button "v" at bounding box center [356, 308] width 34 height 34
click at [222, 224] on button "a" at bounding box center [212, 213] width 34 height 34
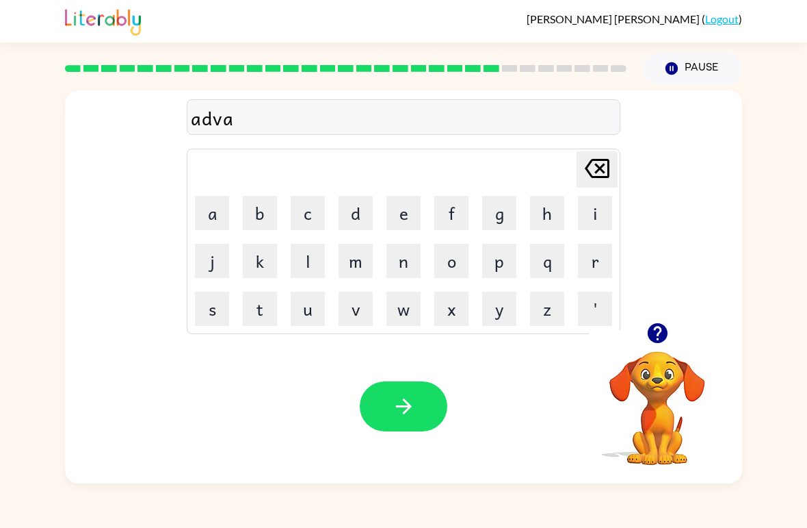
click at [406, 259] on button "n" at bounding box center [404, 261] width 34 height 34
click at [302, 216] on button "c" at bounding box center [308, 213] width 34 height 34
click at [597, 214] on button "i" at bounding box center [595, 213] width 34 height 34
click at [406, 267] on button "n" at bounding box center [404, 261] width 34 height 34
click at [498, 216] on button "g" at bounding box center [499, 213] width 34 height 34
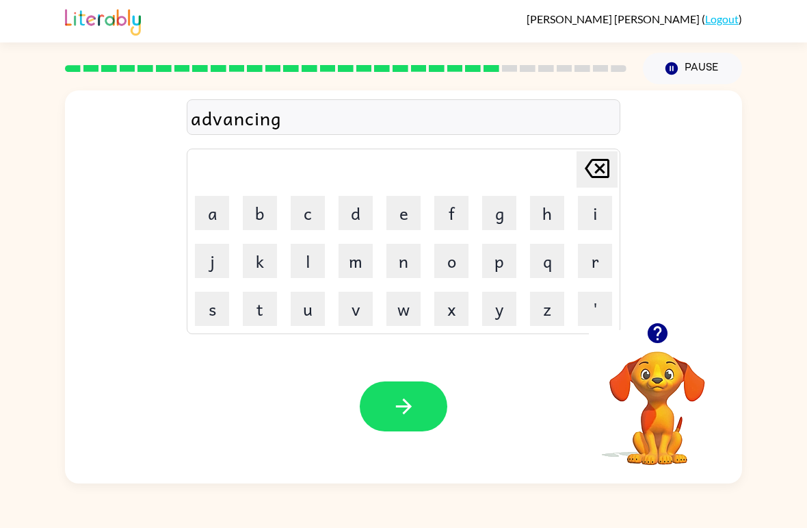
click at [407, 401] on icon "button" at bounding box center [404, 406] width 24 height 24
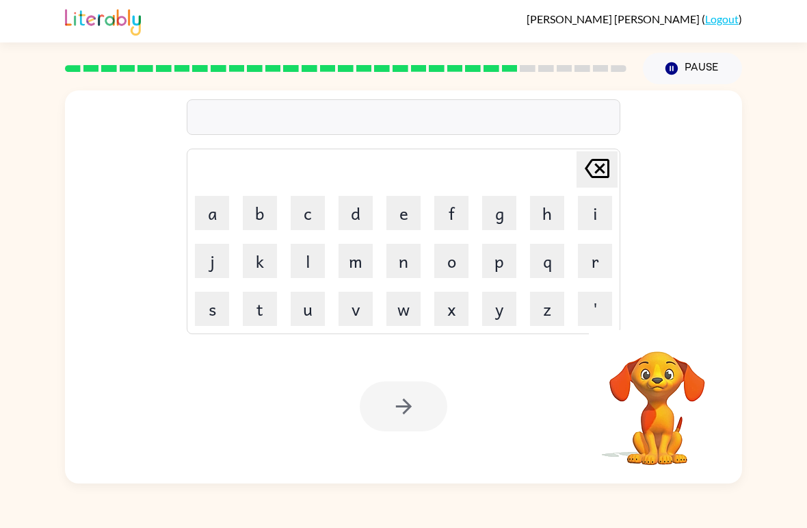
click at [211, 311] on button "s" at bounding box center [212, 308] width 34 height 34
click at [305, 311] on button "u" at bounding box center [308, 308] width 34 height 34
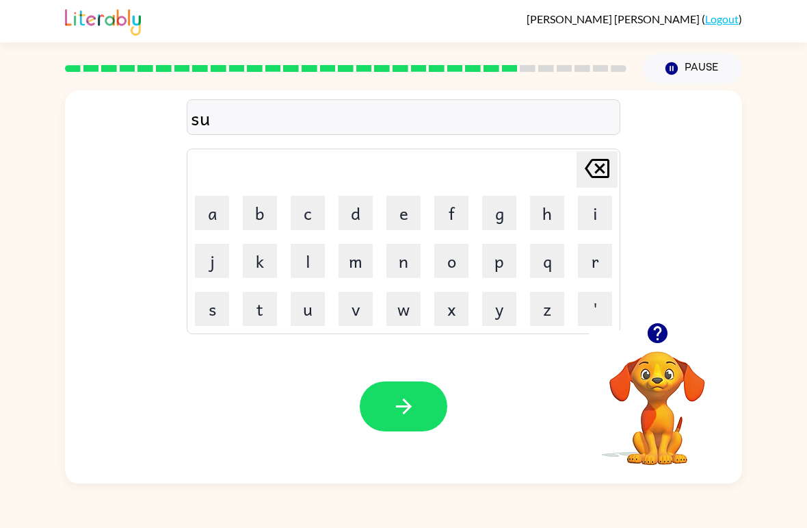
click at [412, 261] on button "n" at bounding box center [404, 261] width 34 height 34
click at [306, 259] on button "l" at bounding box center [308, 261] width 34 height 34
click at [589, 219] on button "i" at bounding box center [595, 213] width 34 height 34
click at [269, 315] on button "t" at bounding box center [260, 308] width 34 height 34
click at [407, 400] on icon "button" at bounding box center [404, 406] width 24 height 24
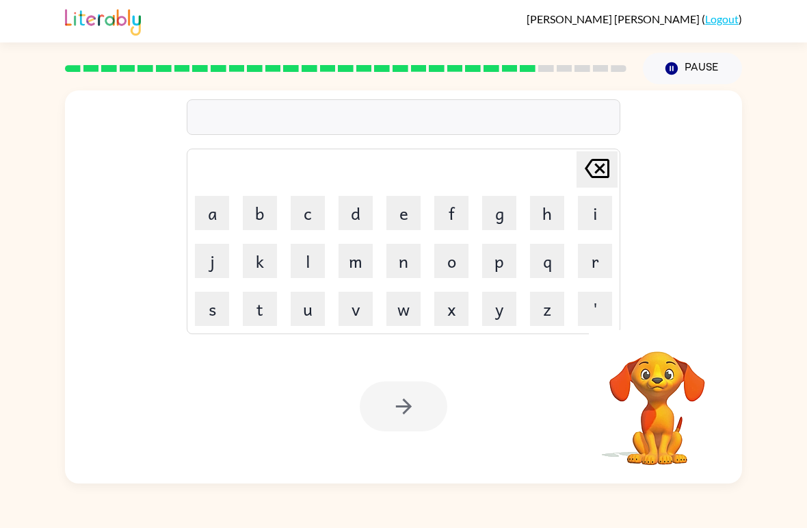
click at [352, 217] on button "d" at bounding box center [356, 213] width 34 height 34
click at [583, 216] on button "i" at bounding box center [595, 213] width 34 height 34
click at [217, 304] on button "s" at bounding box center [212, 308] width 34 height 34
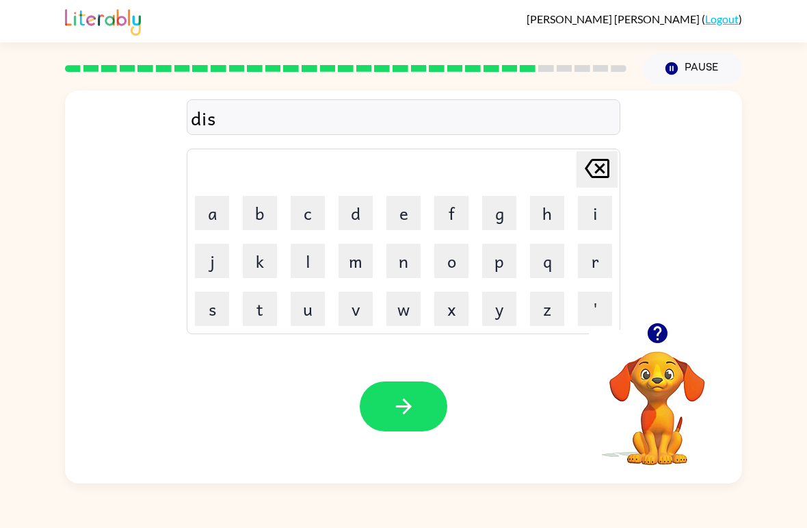
click at [313, 229] on button "c" at bounding box center [308, 213] width 34 height 34
click at [459, 276] on button "o" at bounding box center [451, 261] width 34 height 34
click at [362, 309] on button "v" at bounding box center [356, 308] width 34 height 34
click at [407, 218] on button "e" at bounding box center [404, 213] width 34 height 34
click at [584, 261] on button "r" at bounding box center [595, 261] width 34 height 34
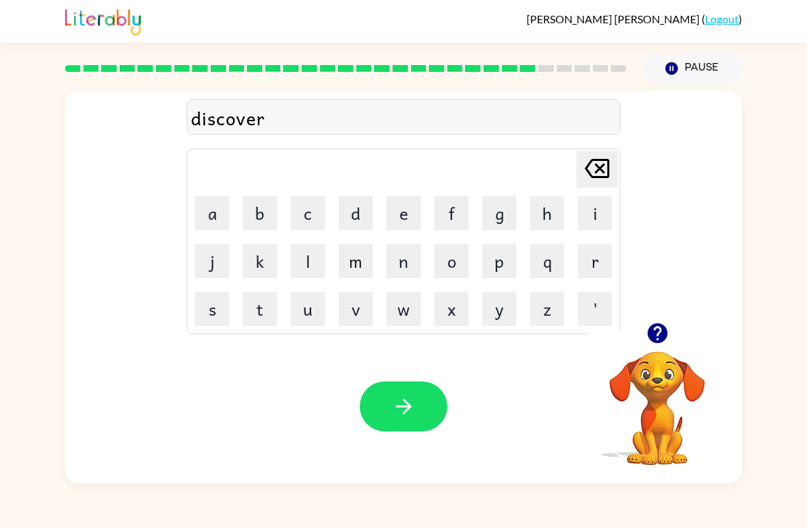
click at [411, 404] on icon "button" at bounding box center [404, 406] width 24 height 24
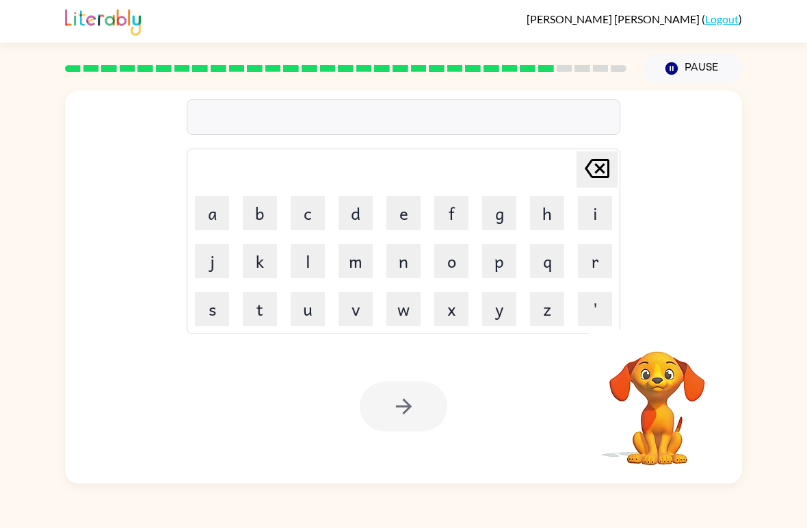
click at [454, 259] on button "o" at bounding box center [451, 261] width 34 height 34
click at [211, 209] on button "a" at bounding box center [212, 213] width 34 height 34
click at [407, 264] on button "n" at bounding box center [404, 261] width 34 height 34
click at [587, 183] on icon "[PERSON_NAME] last character input" at bounding box center [597, 168] width 33 height 33
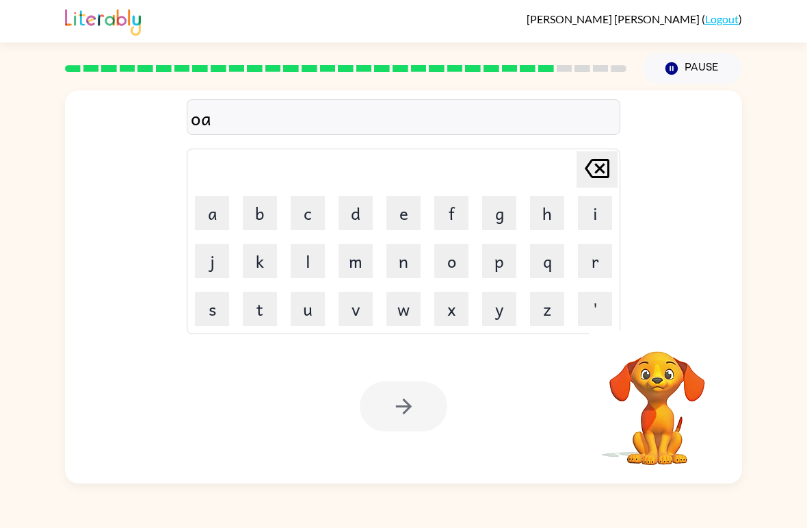
click at [589, 174] on icon at bounding box center [597, 168] width 25 height 19
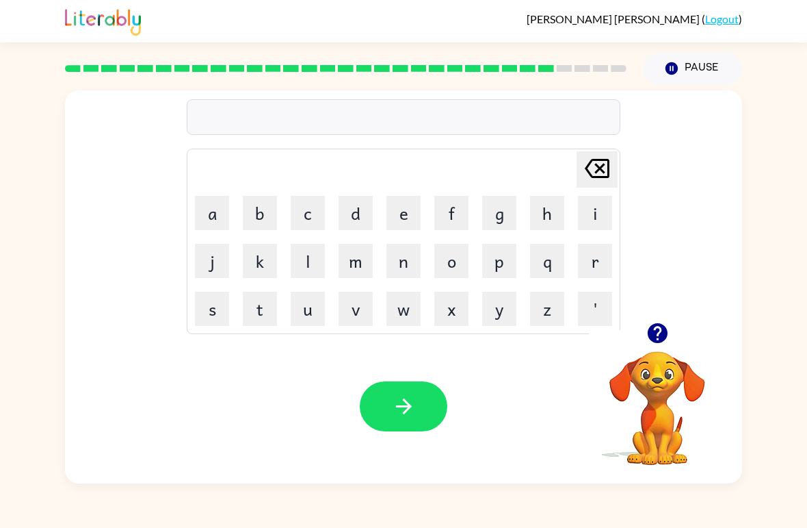
click at [589, 174] on icon at bounding box center [597, 168] width 25 height 19
click at [361, 268] on button "m" at bounding box center [356, 261] width 34 height 34
click at [456, 261] on button "o" at bounding box center [451, 261] width 34 height 34
click at [218, 222] on button "a" at bounding box center [212, 213] width 34 height 34
click at [404, 264] on button "n" at bounding box center [404, 261] width 34 height 34
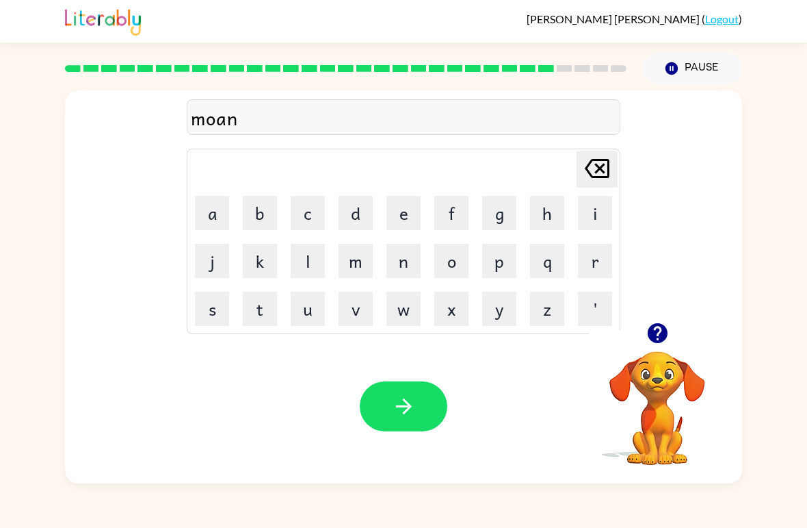
click at [419, 399] on button "button" at bounding box center [404, 406] width 88 height 50
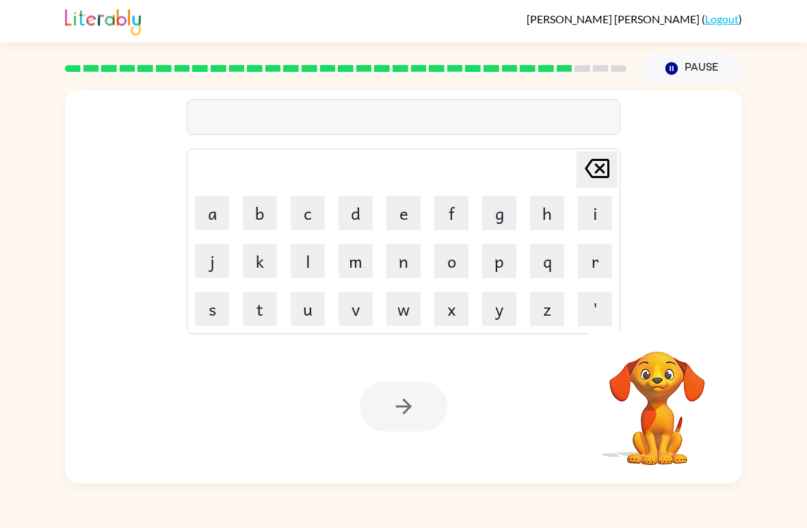
click at [403, 307] on button "w" at bounding box center [404, 308] width 34 height 34
click at [541, 215] on button "h" at bounding box center [547, 213] width 34 height 34
click at [401, 223] on button "e" at bounding box center [404, 213] width 34 height 34
click at [400, 223] on button "e" at bounding box center [404, 213] width 34 height 34
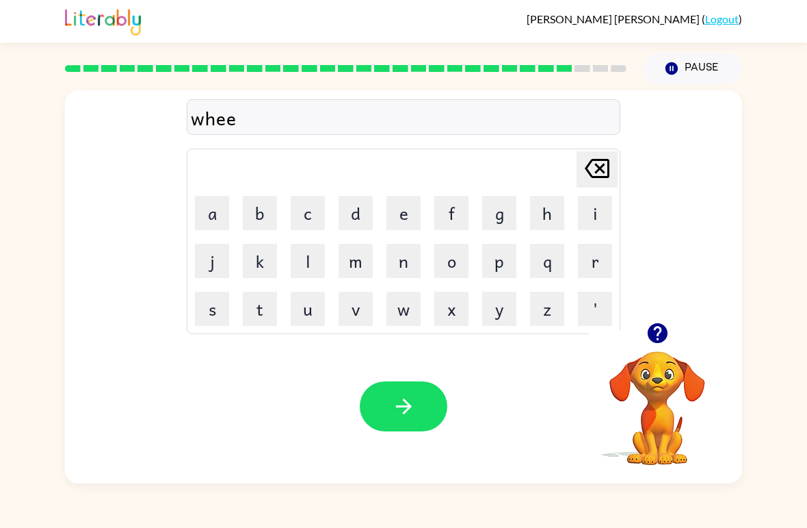
click at [305, 274] on button "l" at bounding box center [308, 261] width 34 height 34
click at [400, 408] on icon "button" at bounding box center [404, 406] width 24 height 24
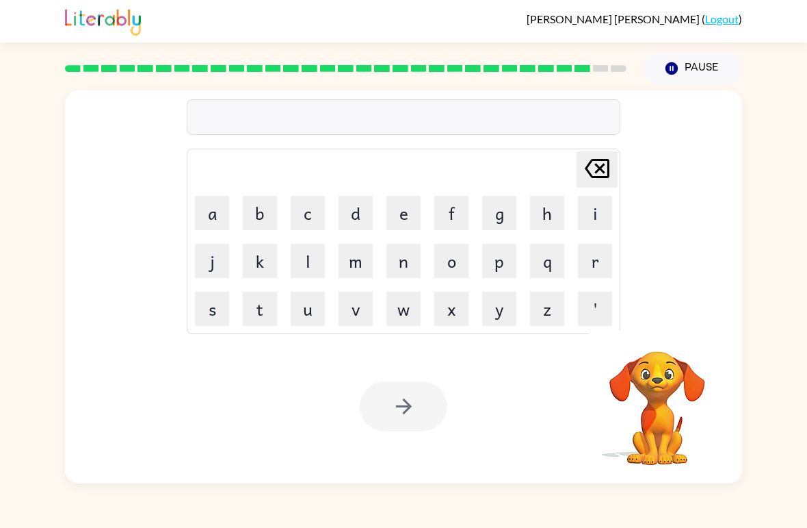
click at [259, 218] on button "b" at bounding box center [260, 213] width 34 height 34
click at [406, 211] on button "e" at bounding box center [404, 213] width 34 height 34
click at [406, 265] on button "n" at bounding box center [404, 261] width 34 height 34
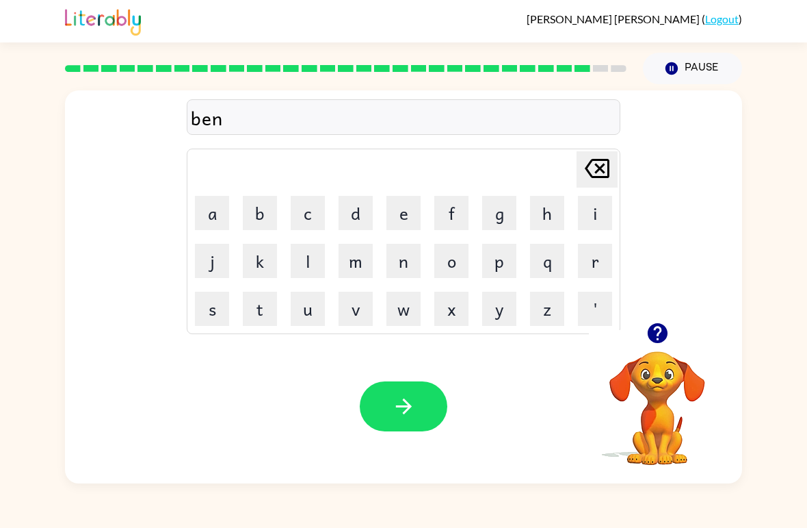
click at [261, 305] on button "t" at bounding box center [260, 308] width 34 height 34
click at [397, 417] on icon "button" at bounding box center [404, 406] width 24 height 24
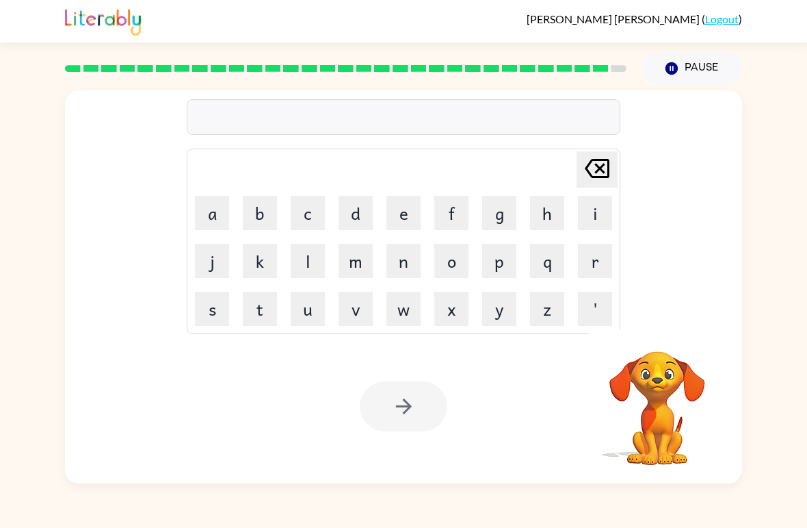
click at [216, 217] on button "a" at bounding box center [212, 213] width 34 height 34
click at [478, 210] on td "g" at bounding box center [499, 213] width 47 height 47
click at [450, 211] on button "f" at bounding box center [451, 213] width 34 height 34
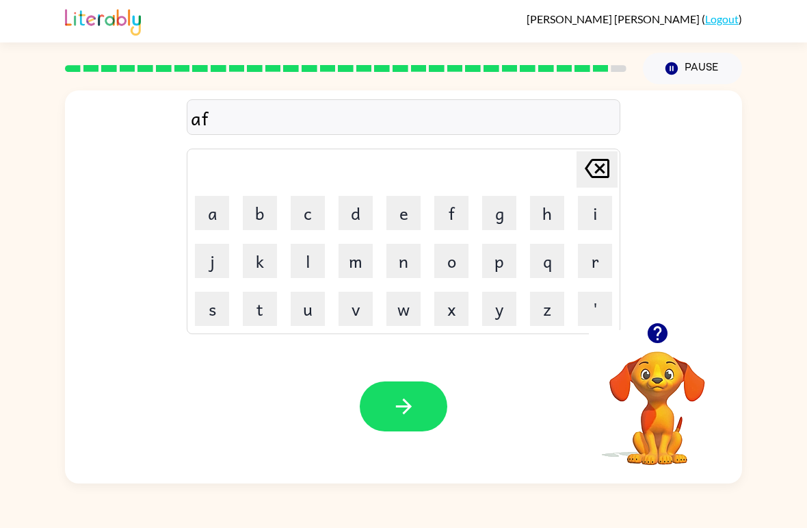
click at [257, 317] on button "t" at bounding box center [260, 308] width 34 height 34
click at [407, 213] on button "e" at bounding box center [404, 213] width 34 height 34
click at [393, 220] on button "e" at bounding box center [404, 213] width 34 height 34
click at [594, 179] on icon "[PERSON_NAME] last character input" at bounding box center [597, 168] width 33 height 33
click at [604, 249] on button "r" at bounding box center [595, 261] width 34 height 34
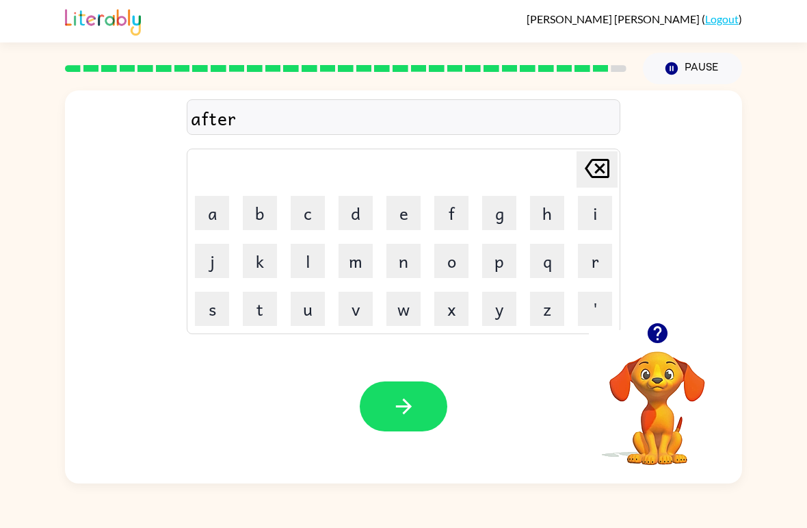
click at [408, 265] on button "n" at bounding box center [404, 261] width 34 height 34
click at [460, 265] on button "o" at bounding box center [451, 261] width 34 height 34
click at [405, 259] on button "n" at bounding box center [404, 261] width 34 height 34
click at [430, 403] on button "button" at bounding box center [404, 406] width 88 height 50
